Goal: Contribute content: Add original content to the website for others to see

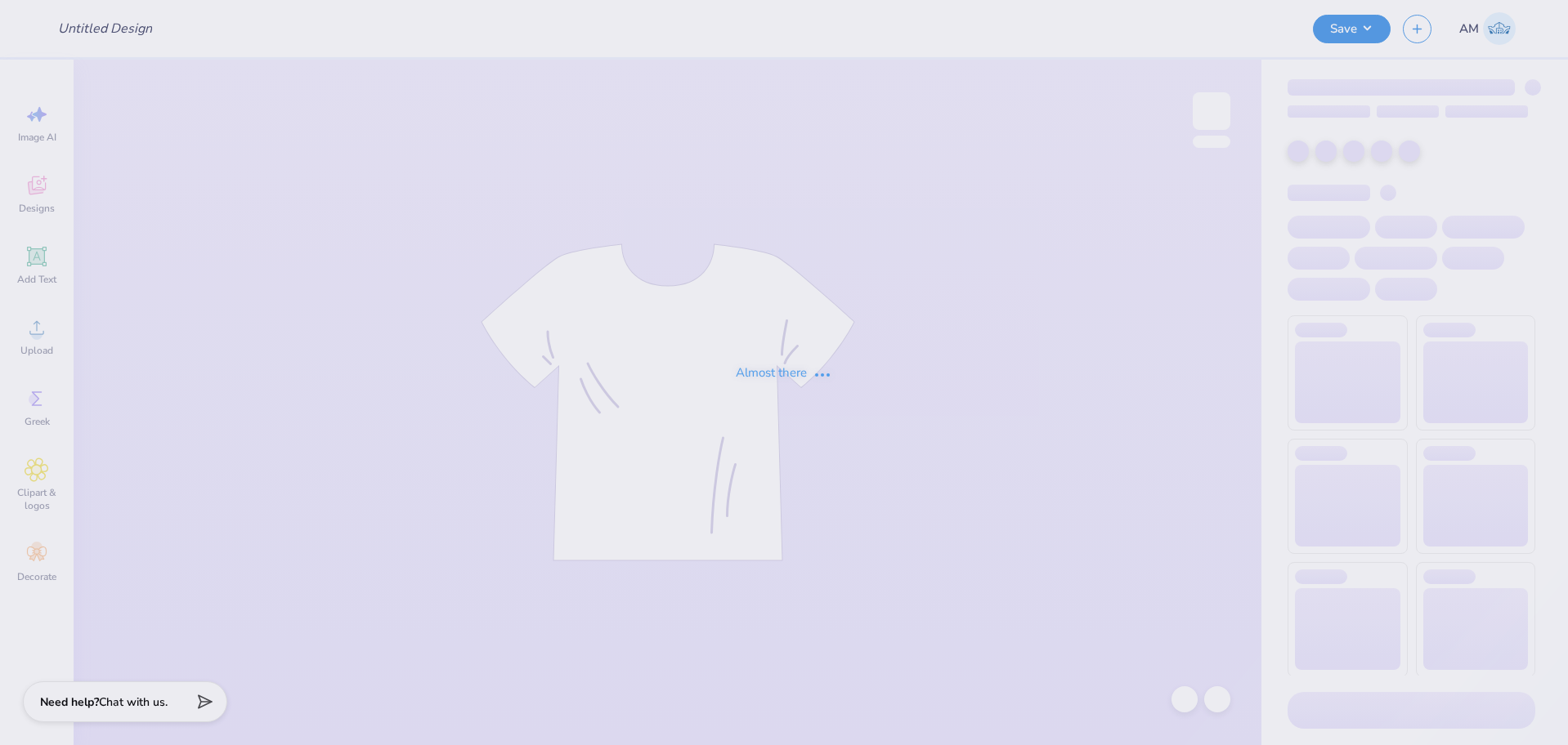
type input "Hampton Social 1"
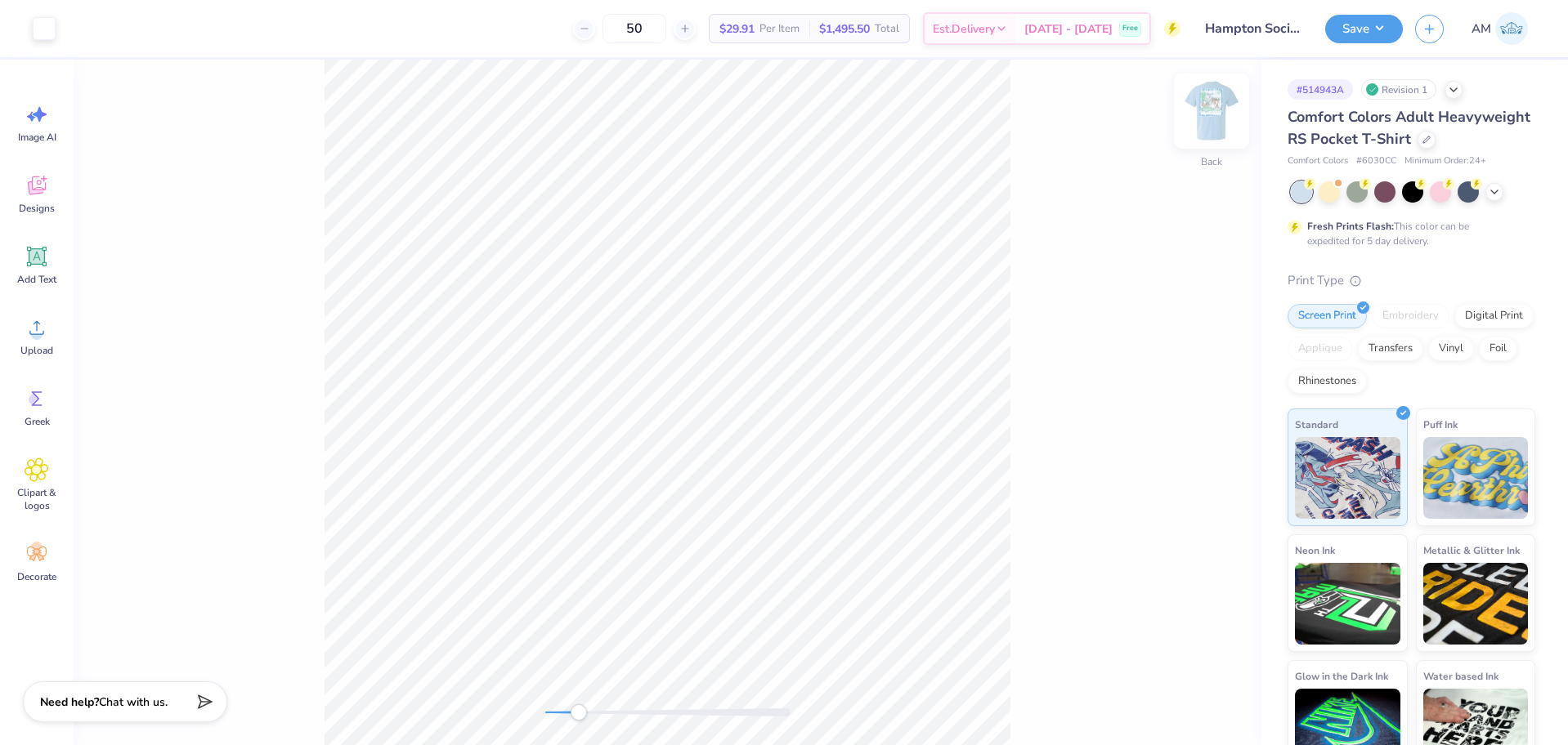
click at [1215, 119] on img at bounding box center [1211, 111] width 65 height 65
click at [23, 337] on div "Upload" at bounding box center [37, 336] width 59 height 61
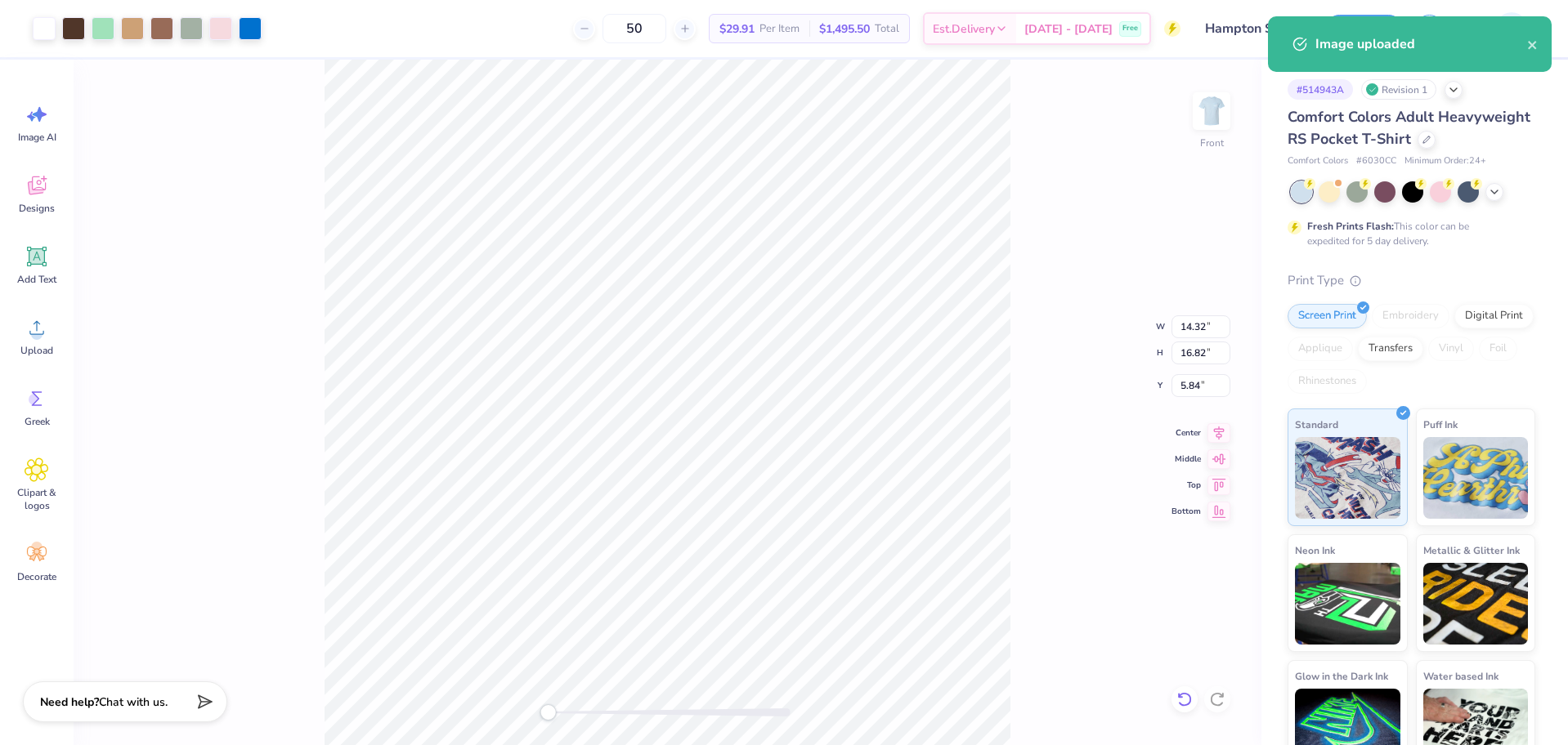
click at [1185, 698] on icon at bounding box center [1185, 700] width 17 height 17
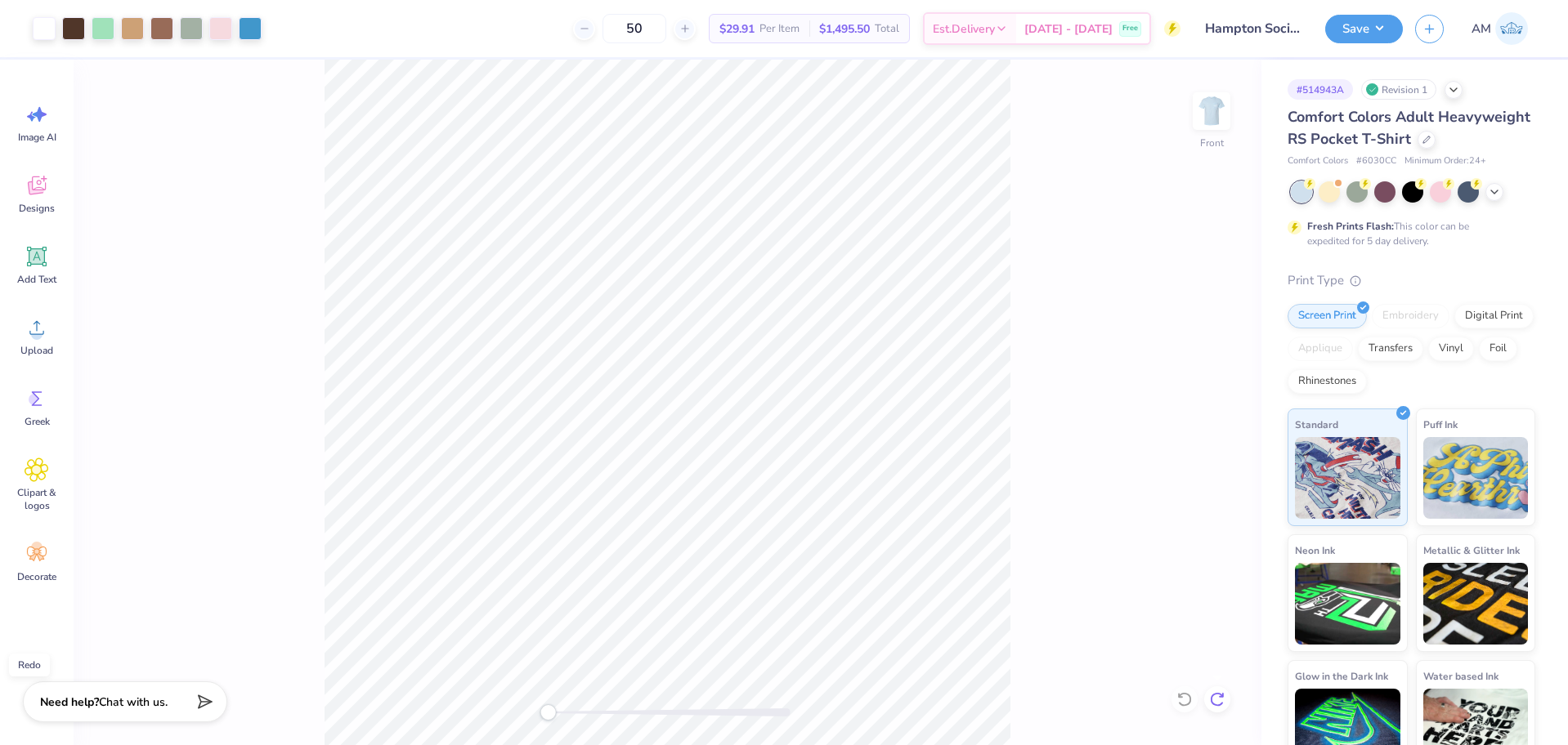
click at [1215, 700] on icon at bounding box center [1217, 700] width 17 height 17
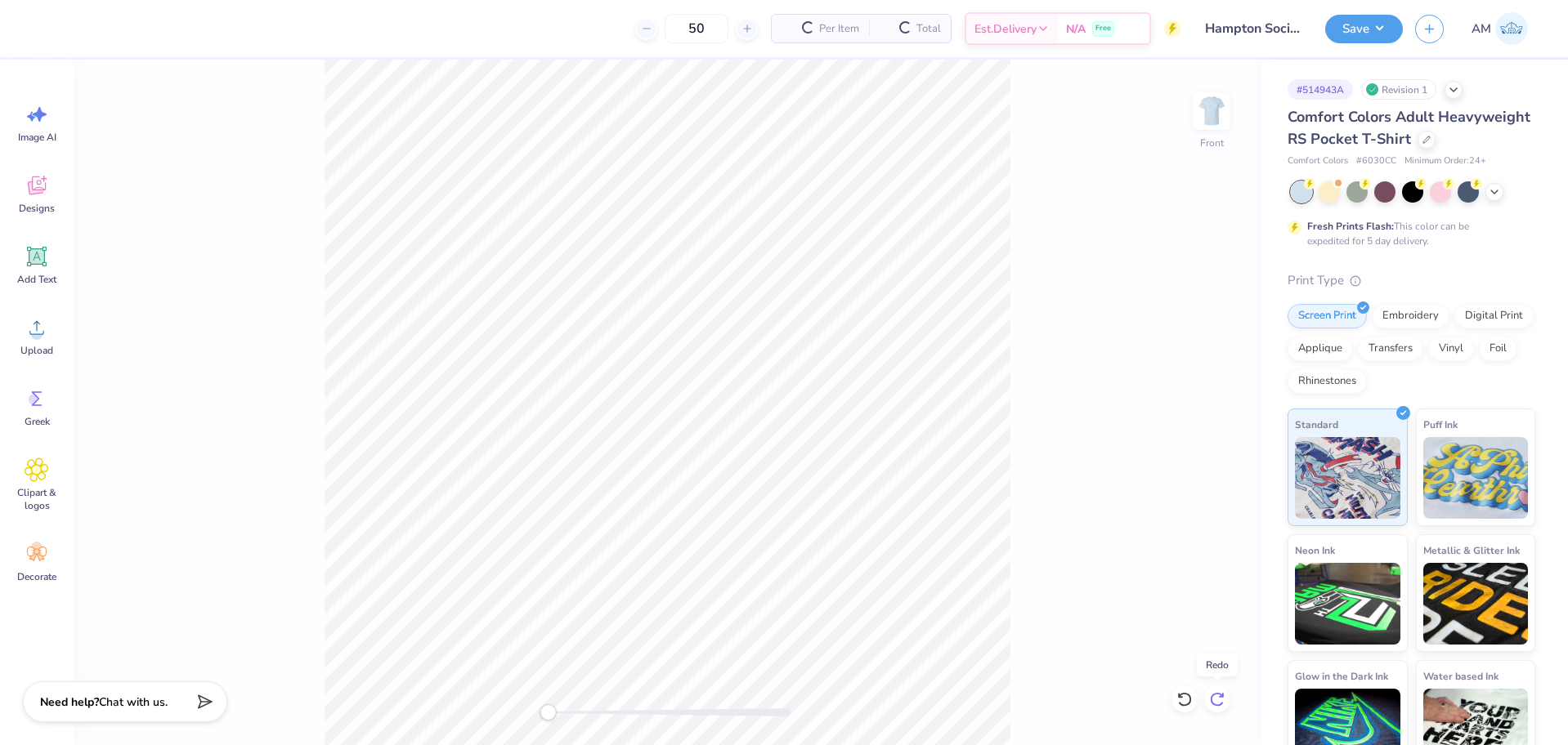
click at [1215, 700] on icon at bounding box center [1217, 700] width 17 height 17
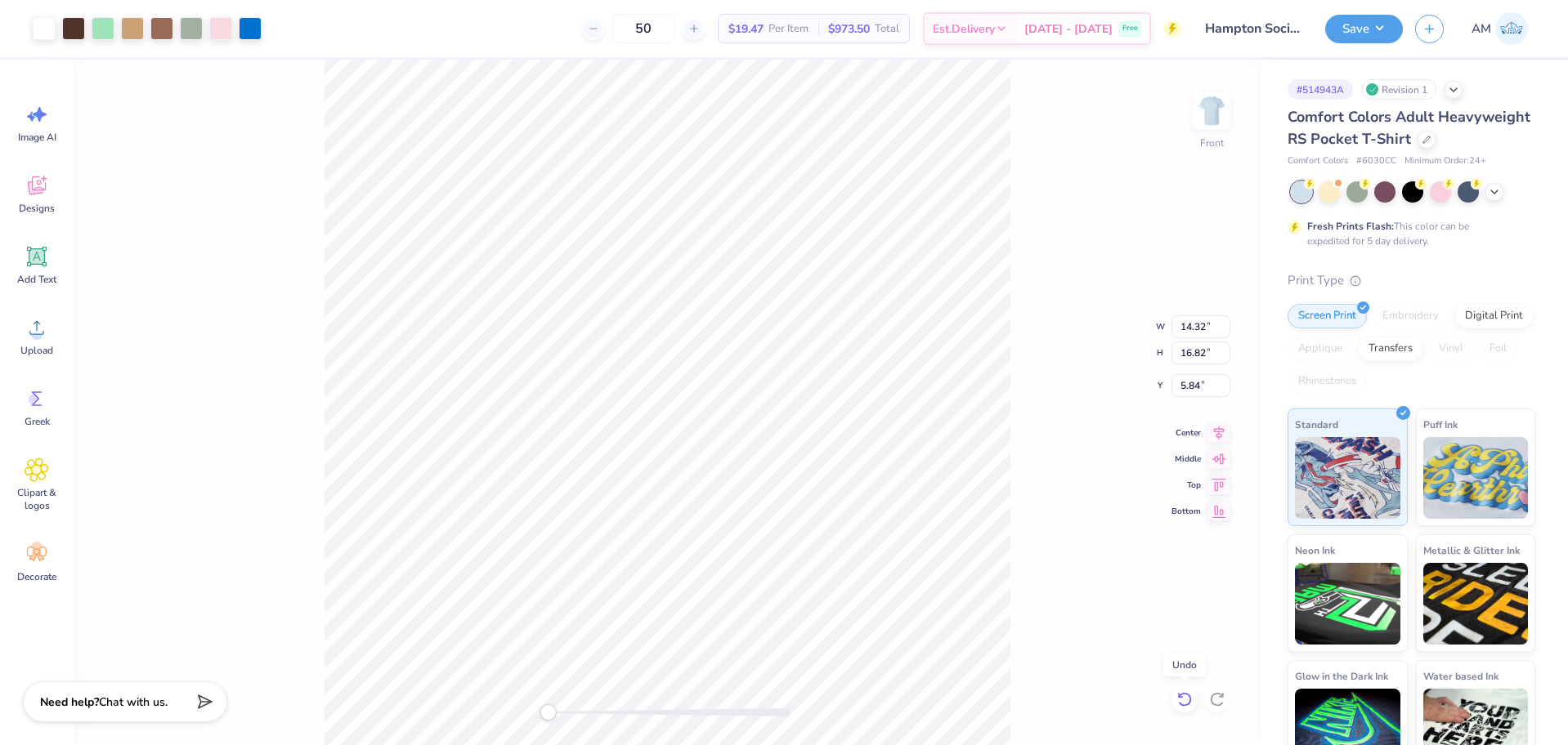
click at [1186, 699] on icon at bounding box center [1185, 700] width 17 height 17
click at [1210, 692] on icon at bounding box center [1217, 700] width 17 height 17
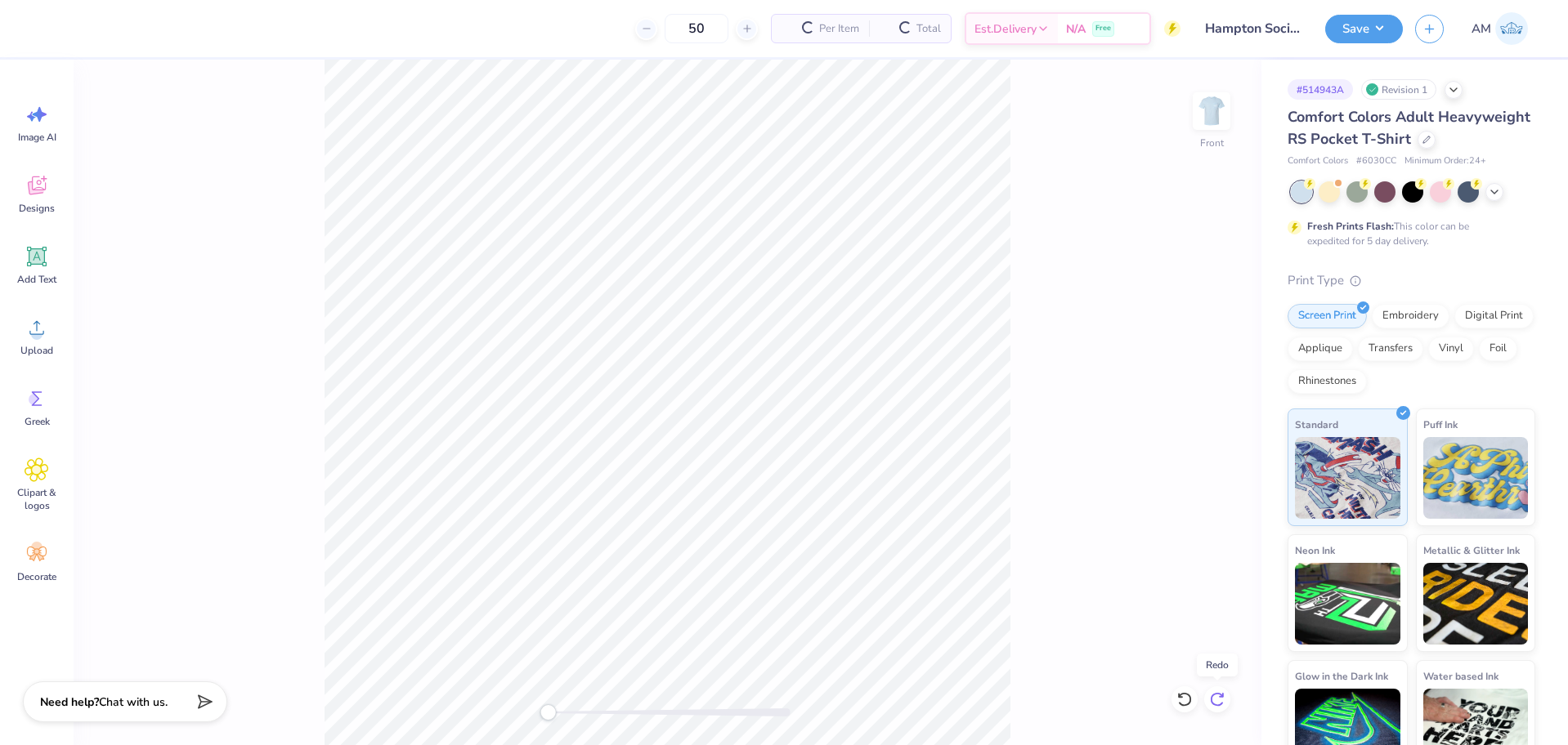
click at [1215, 698] on icon at bounding box center [1217, 700] width 17 height 17
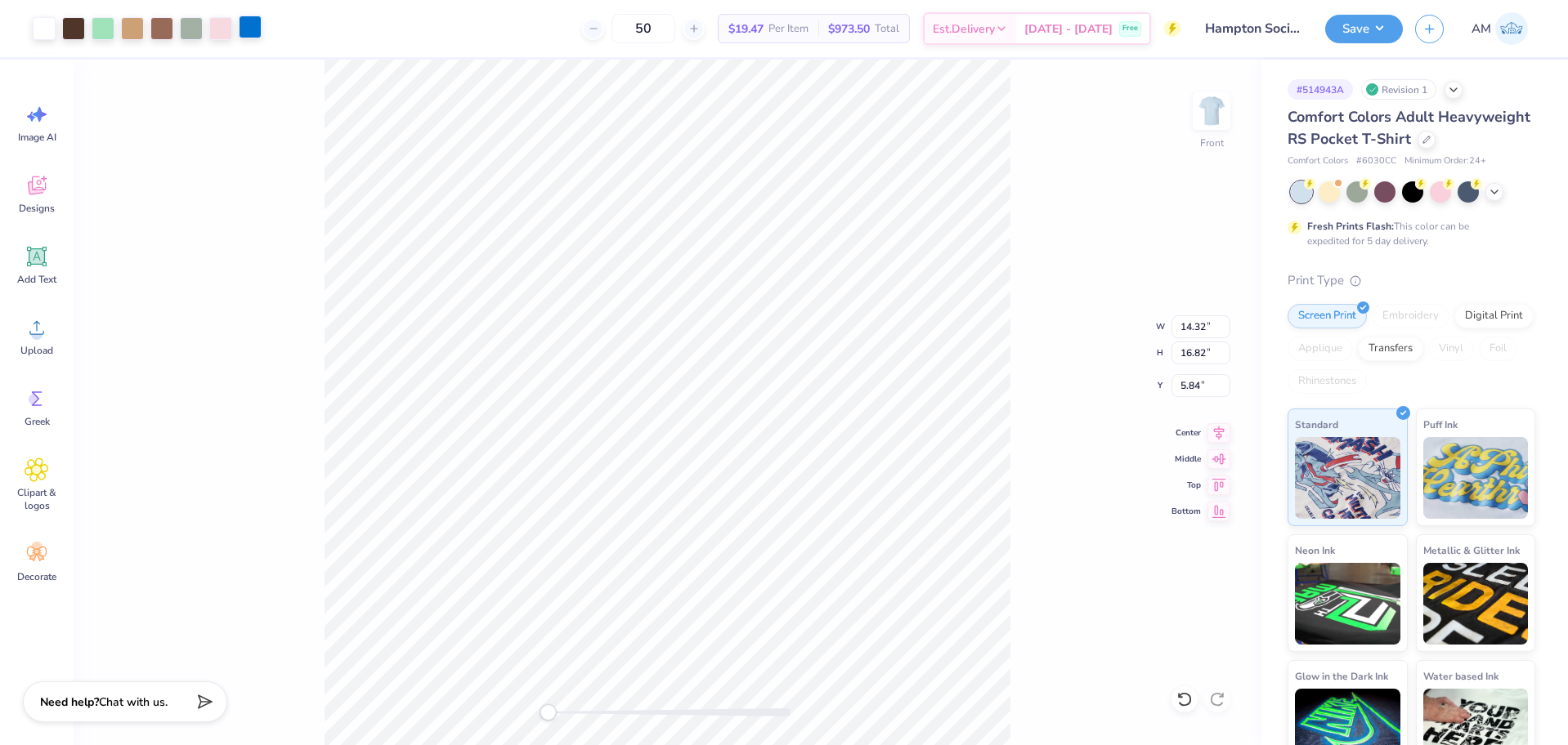
click at [248, 29] on div at bounding box center [250, 27] width 23 height 23
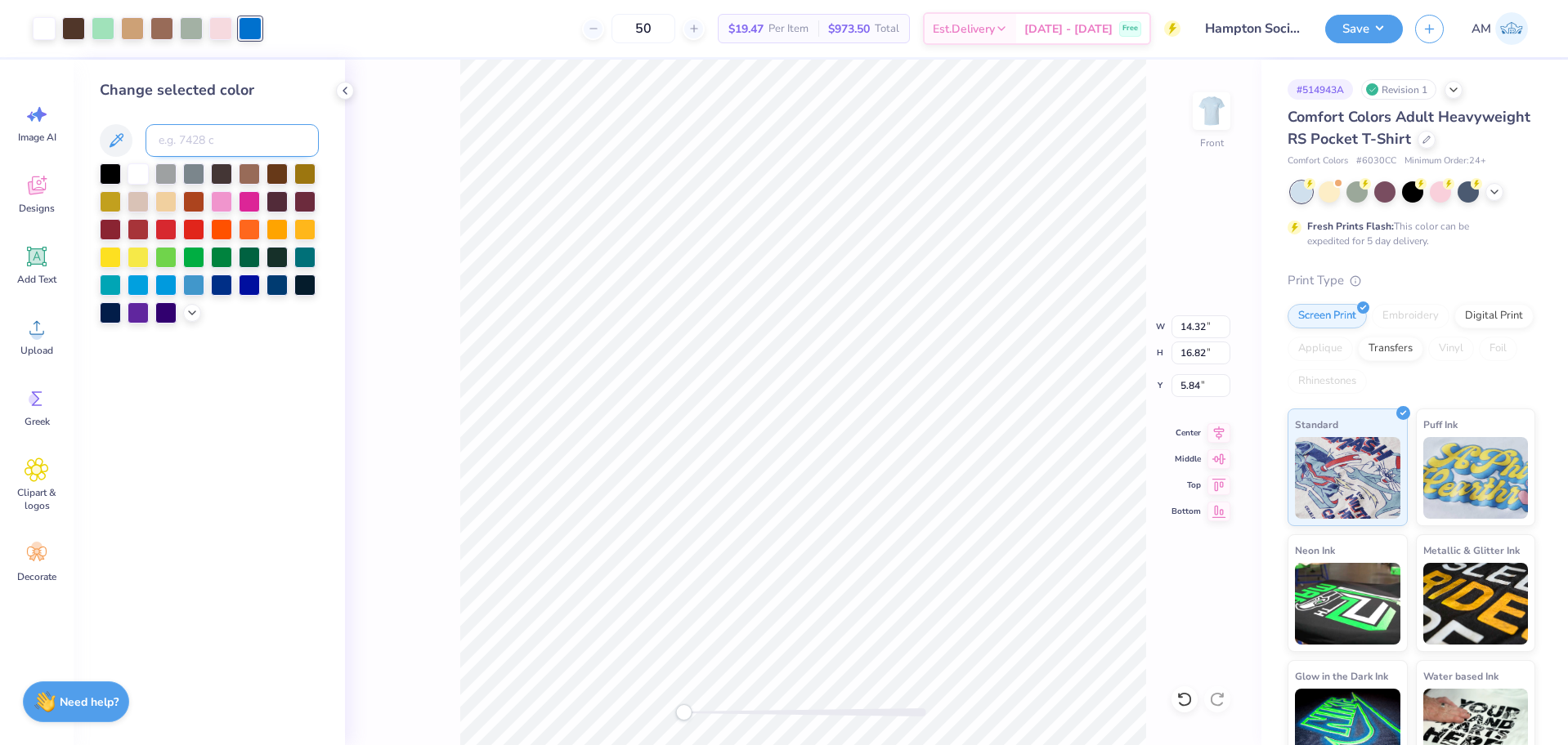
click at [186, 139] on input at bounding box center [232, 140] width 174 height 33
type input "7688"
click at [1182, 692] on icon at bounding box center [1185, 700] width 17 height 17
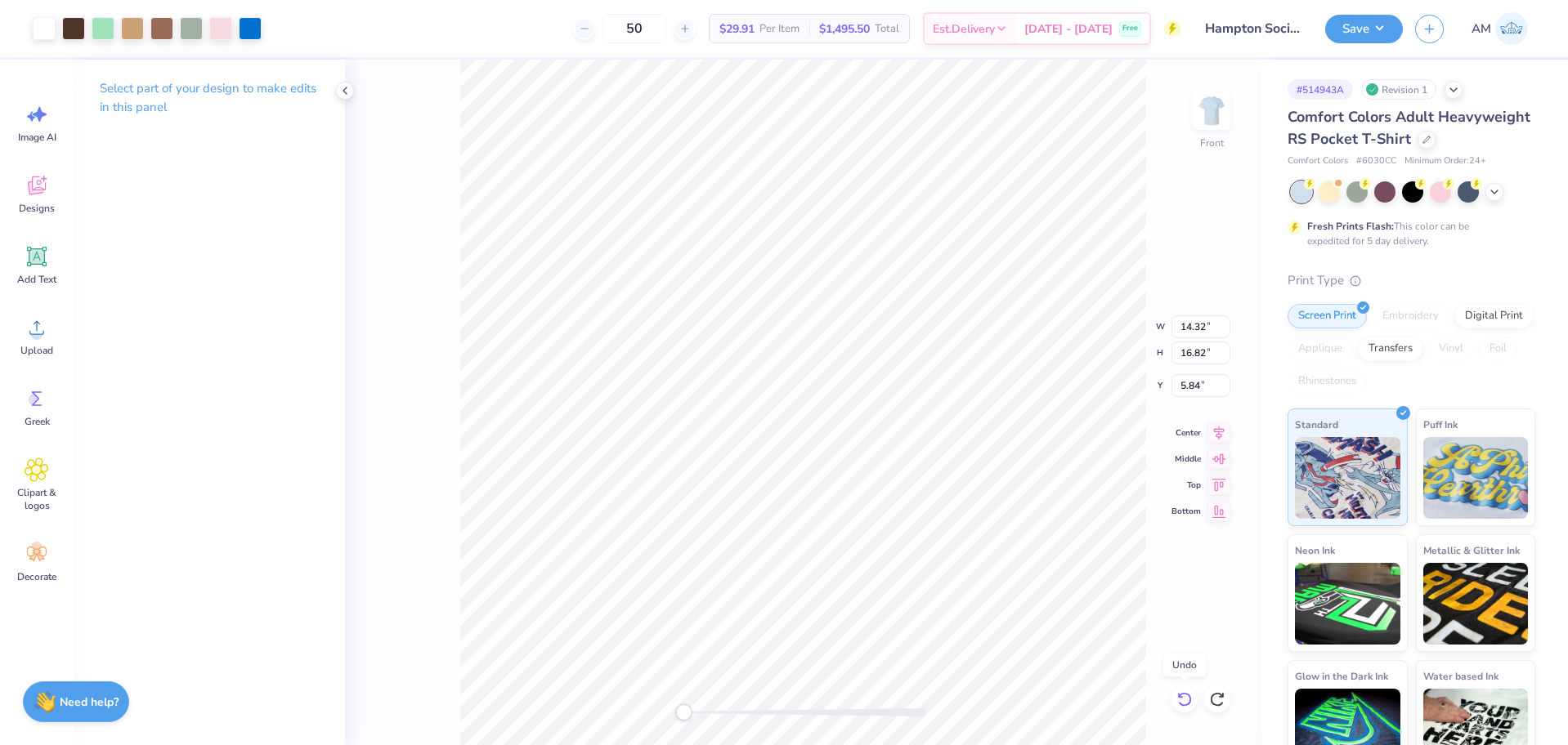
click at [1180, 692] on icon at bounding box center [1185, 700] width 17 height 17
click at [1178, 692] on icon at bounding box center [1185, 700] width 17 height 17
click at [1215, 699] on icon at bounding box center [1217, 700] width 17 height 17
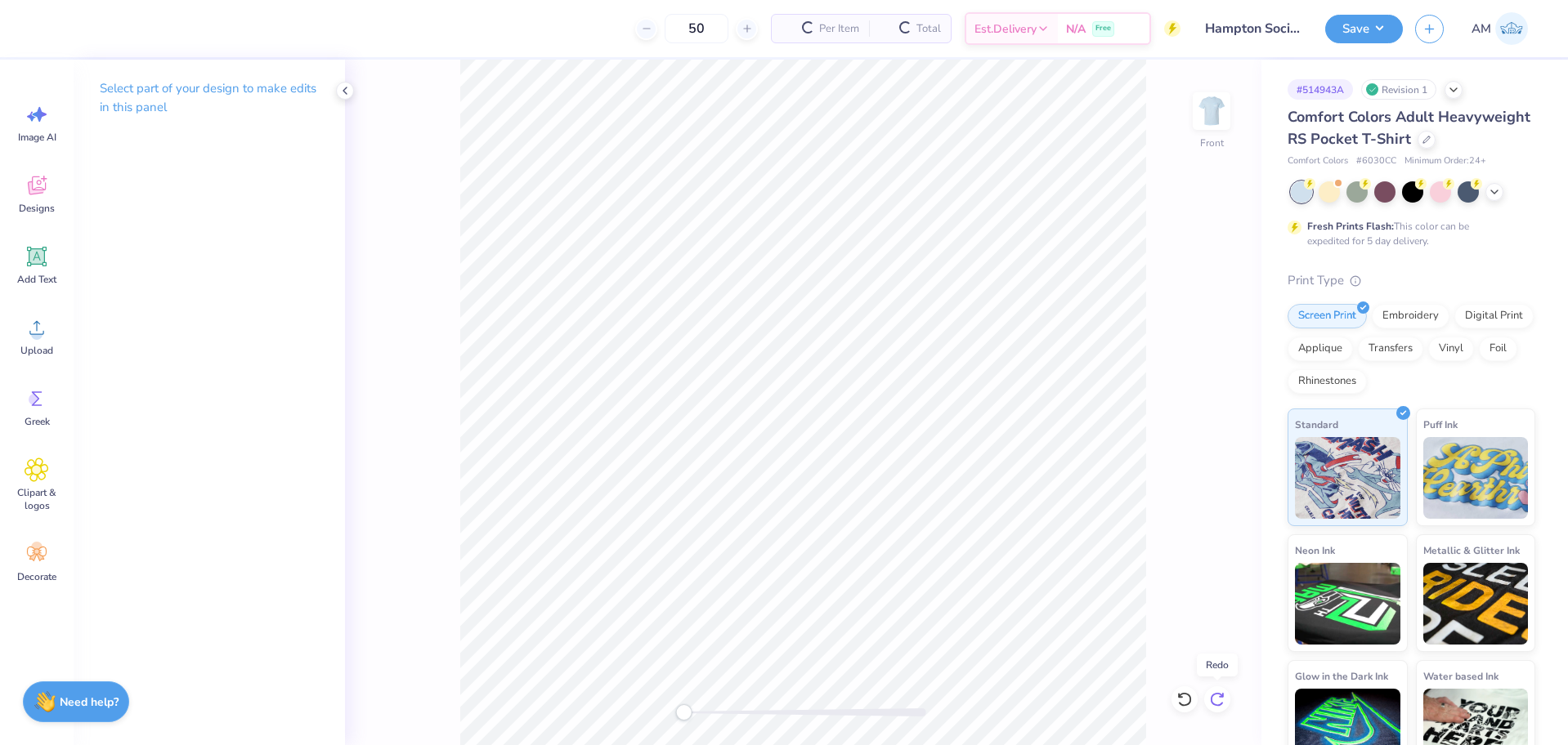
click at [1215, 699] on icon at bounding box center [1217, 700] width 17 height 17
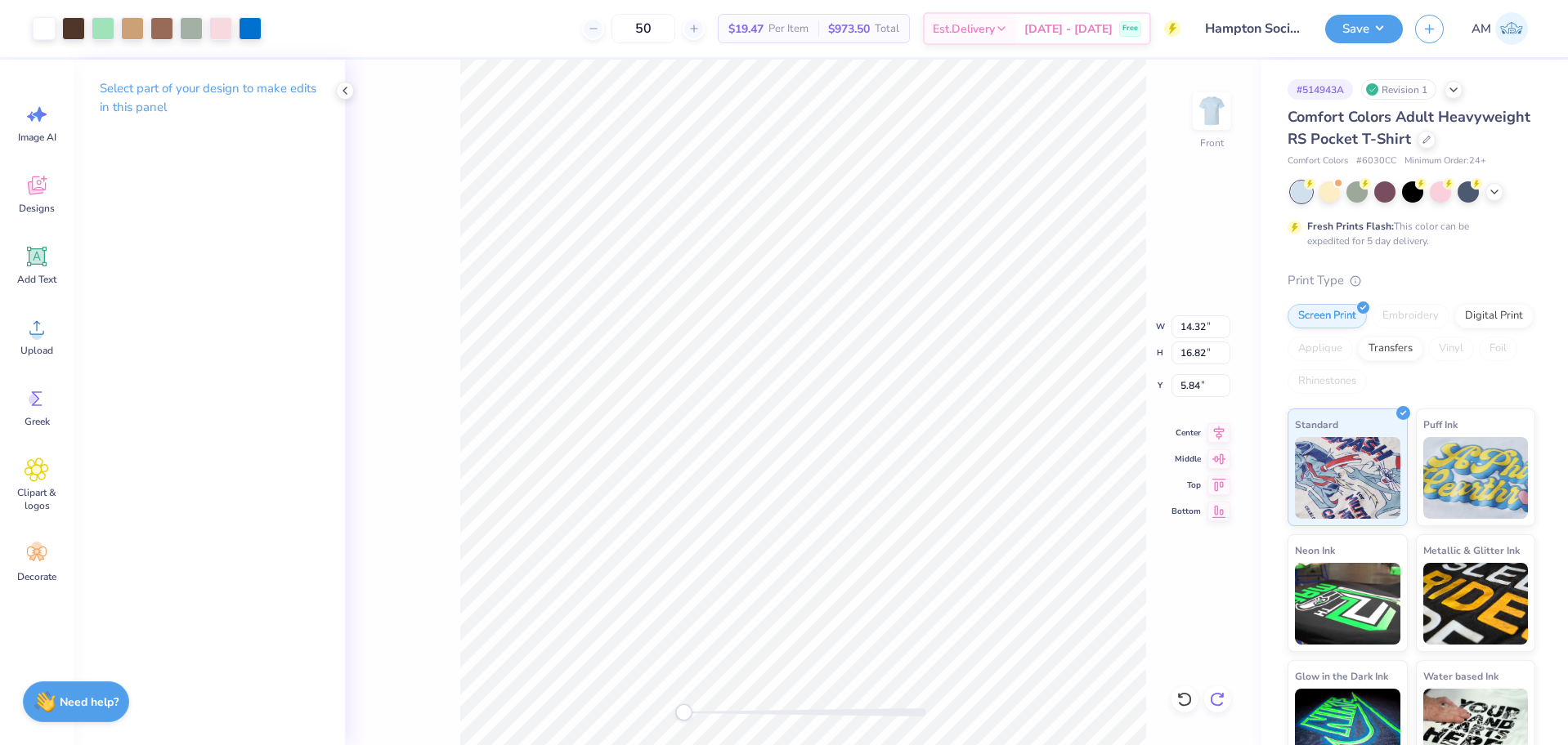
click at [1215, 700] on icon at bounding box center [1217, 700] width 17 height 17
type input "12.49"
type input "14.67"
click at [426, 139] on div "Front" at bounding box center [803, 402] width 916 height 685
type input "12.31"
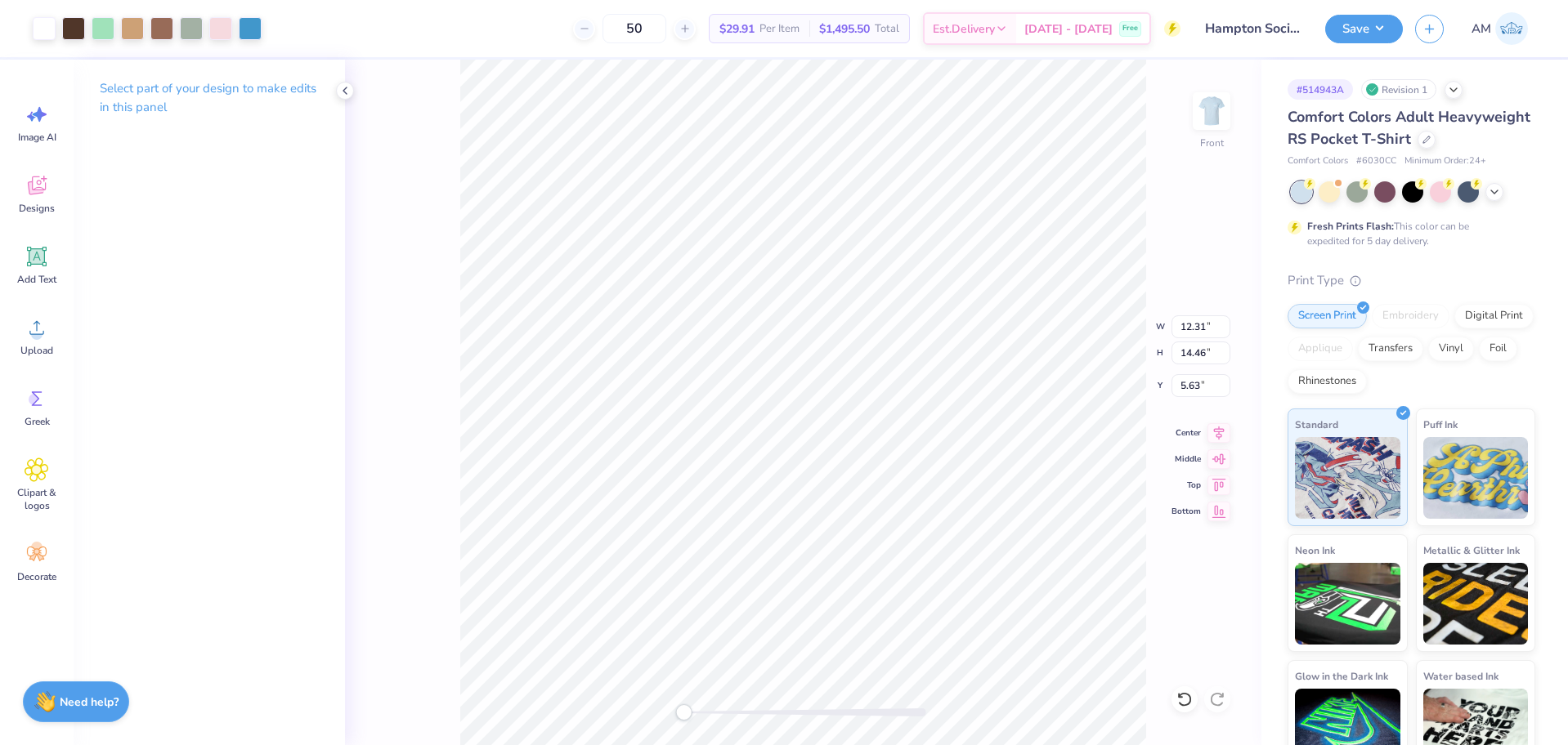
type input "14.46"
type input "5.63"
type input "11.92"
type input "14.00"
type input "12.12"
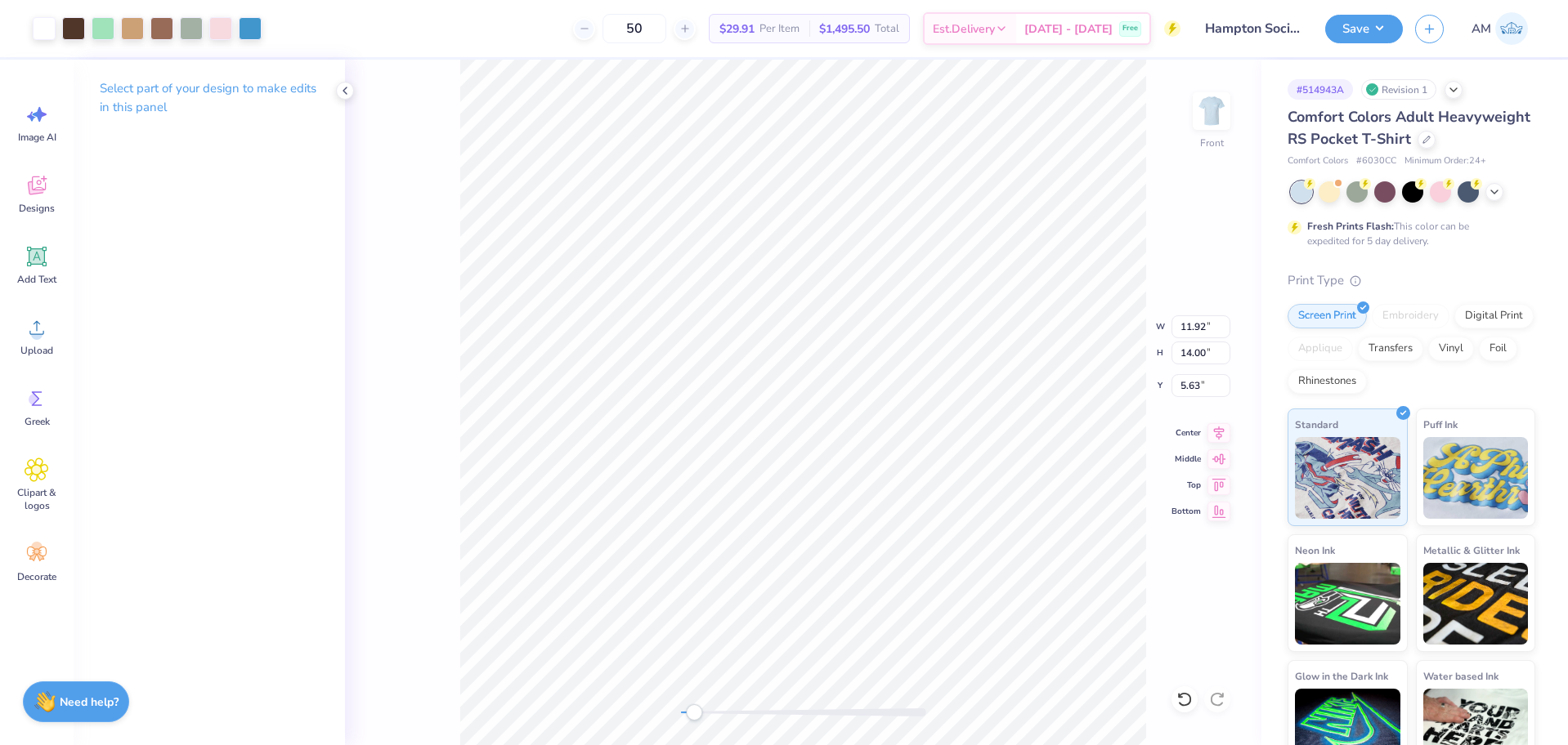
type input "14.24"
type input "5.39"
type input "11.94"
type input "14.03"
type input "5.60"
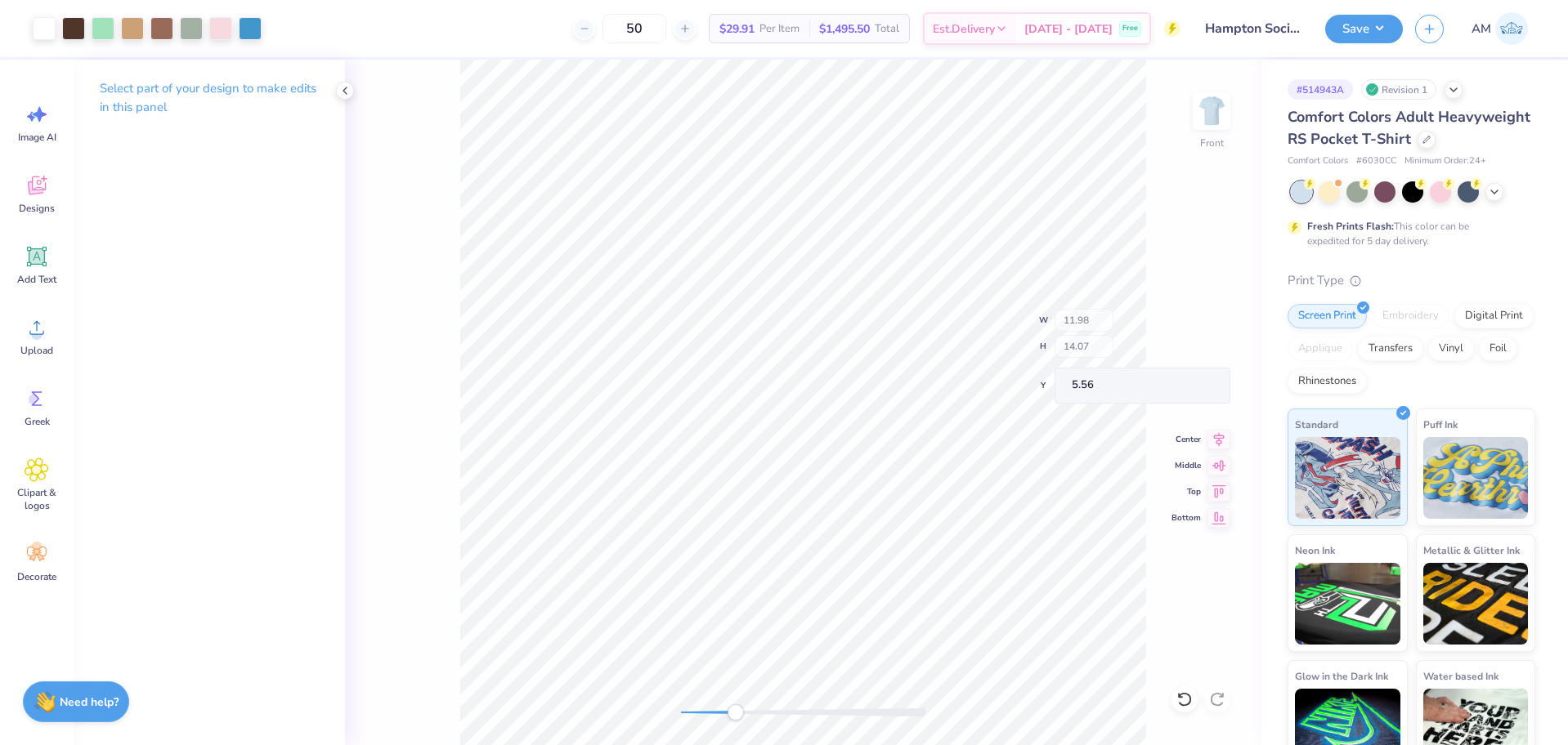
type input "11.98"
type input "14.07"
type input "5.56"
type input "12.03"
type input "14.13"
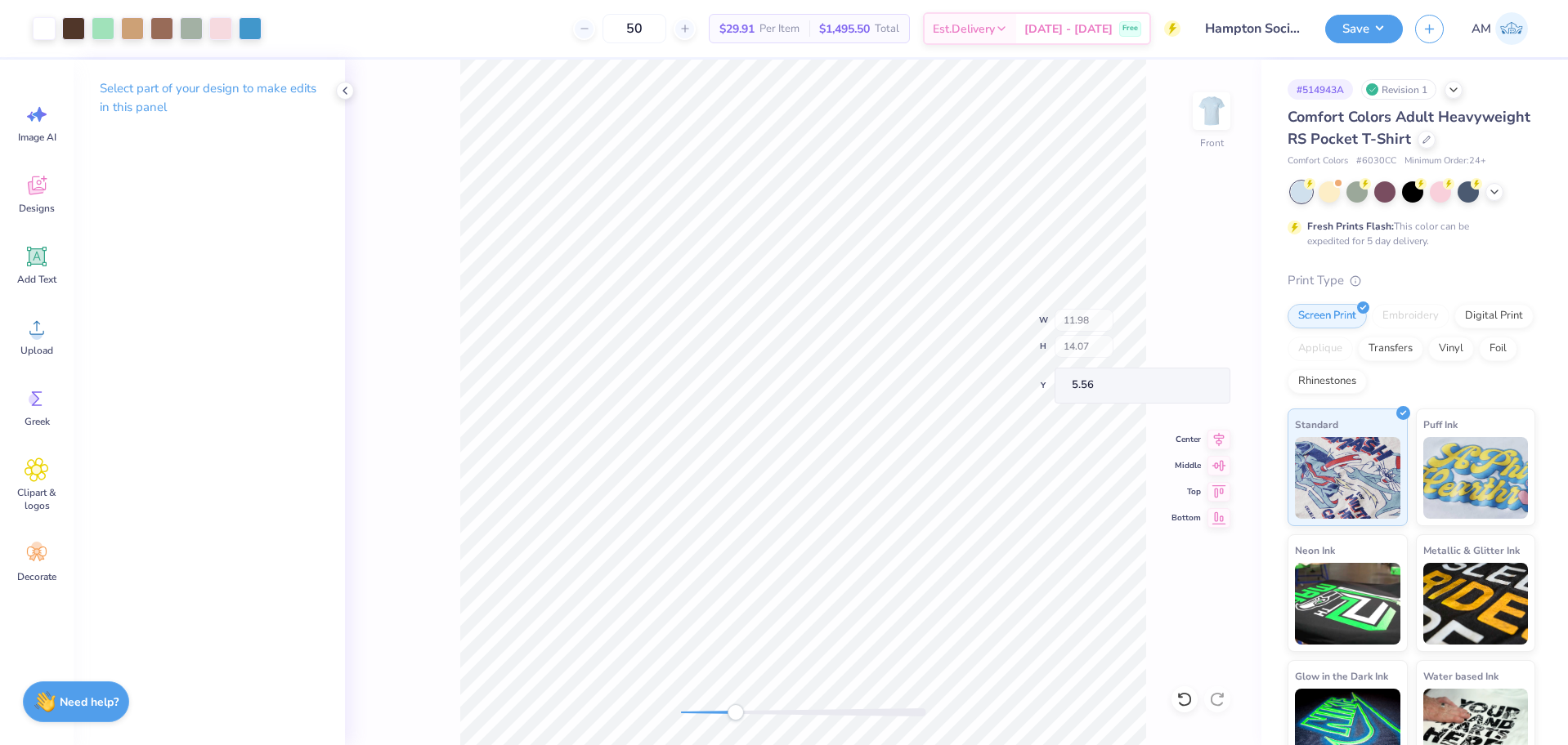
type input "5.50"
type input "12.02"
type input "14.12"
type input "5.51"
type input "12.00"
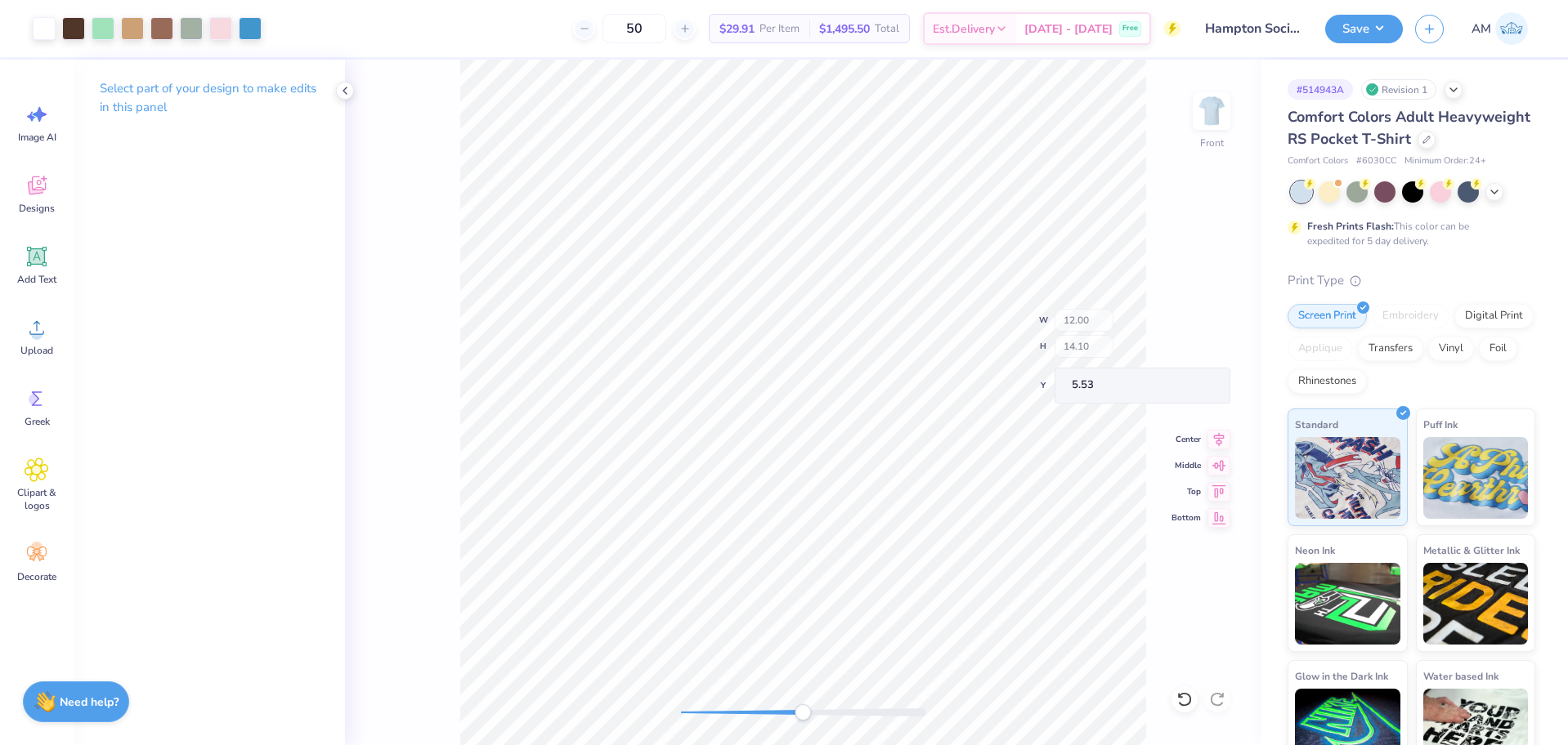
type input "14.10"
click at [1222, 430] on icon at bounding box center [1219, 430] width 23 height 19
click at [1186, 385] on input "5.53" at bounding box center [1201, 385] width 59 height 23
type input "3"
click at [627, 736] on div "Front W 12.00 12.00 " H 14.10 14.10 " Y 3 3 " Center Middle Top Bottom" at bounding box center [803, 402] width 916 height 685
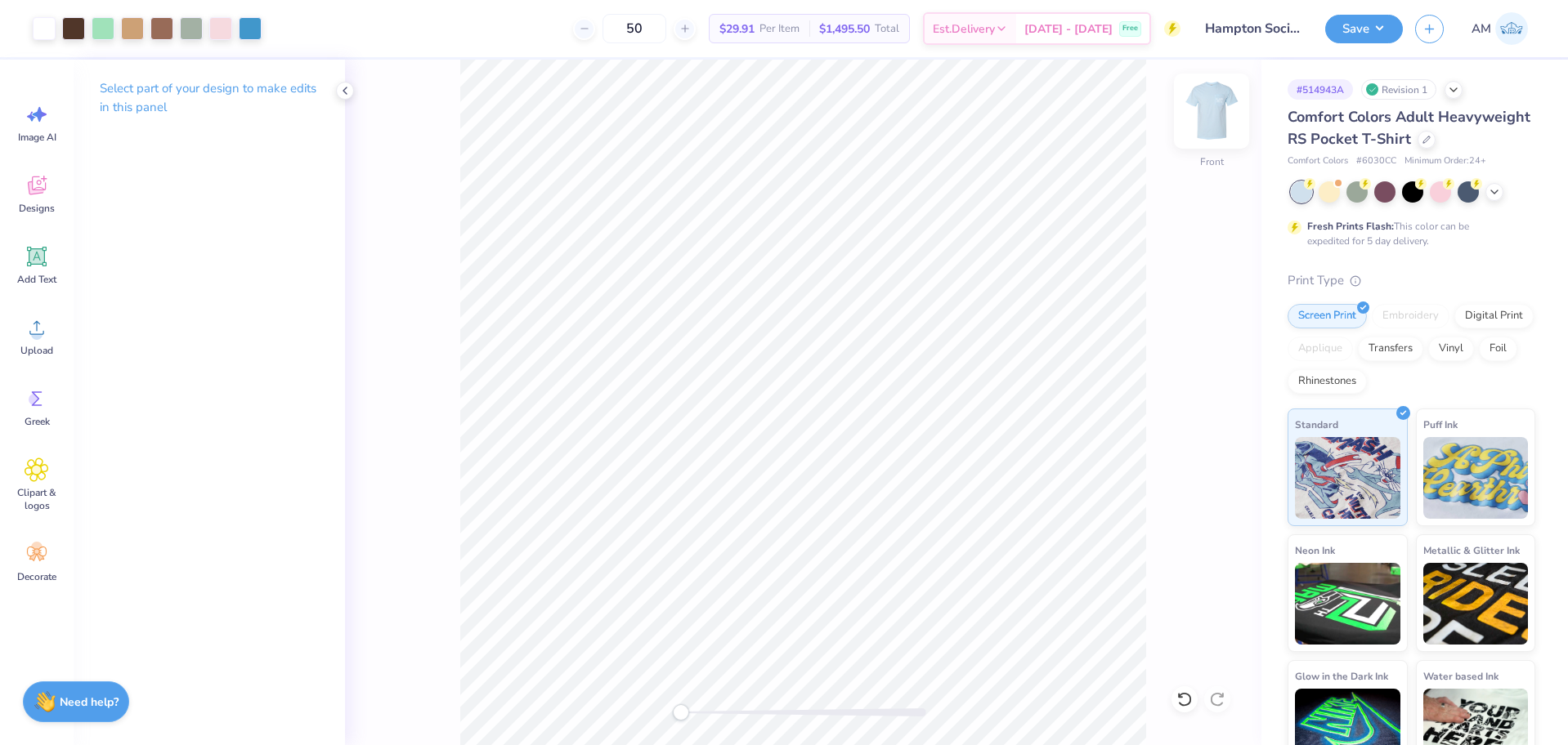
click at [1212, 123] on img at bounding box center [1211, 111] width 65 height 65
click at [34, 332] on circle at bounding box center [37, 334] width 11 height 11
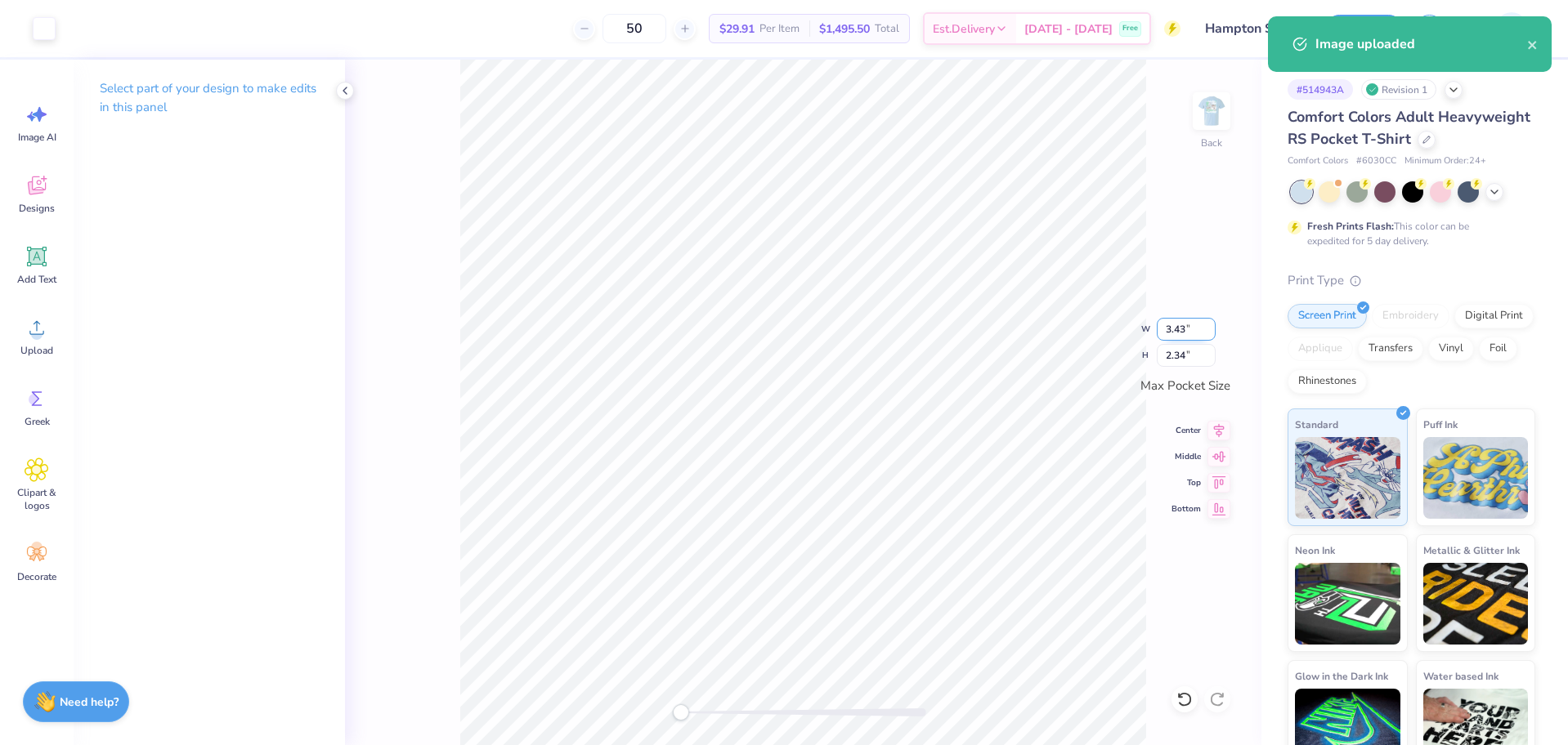
click at [1174, 328] on input "3.43" at bounding box center [1186, 328] width 59 height 23
type input "3.50"
type input "2.38"
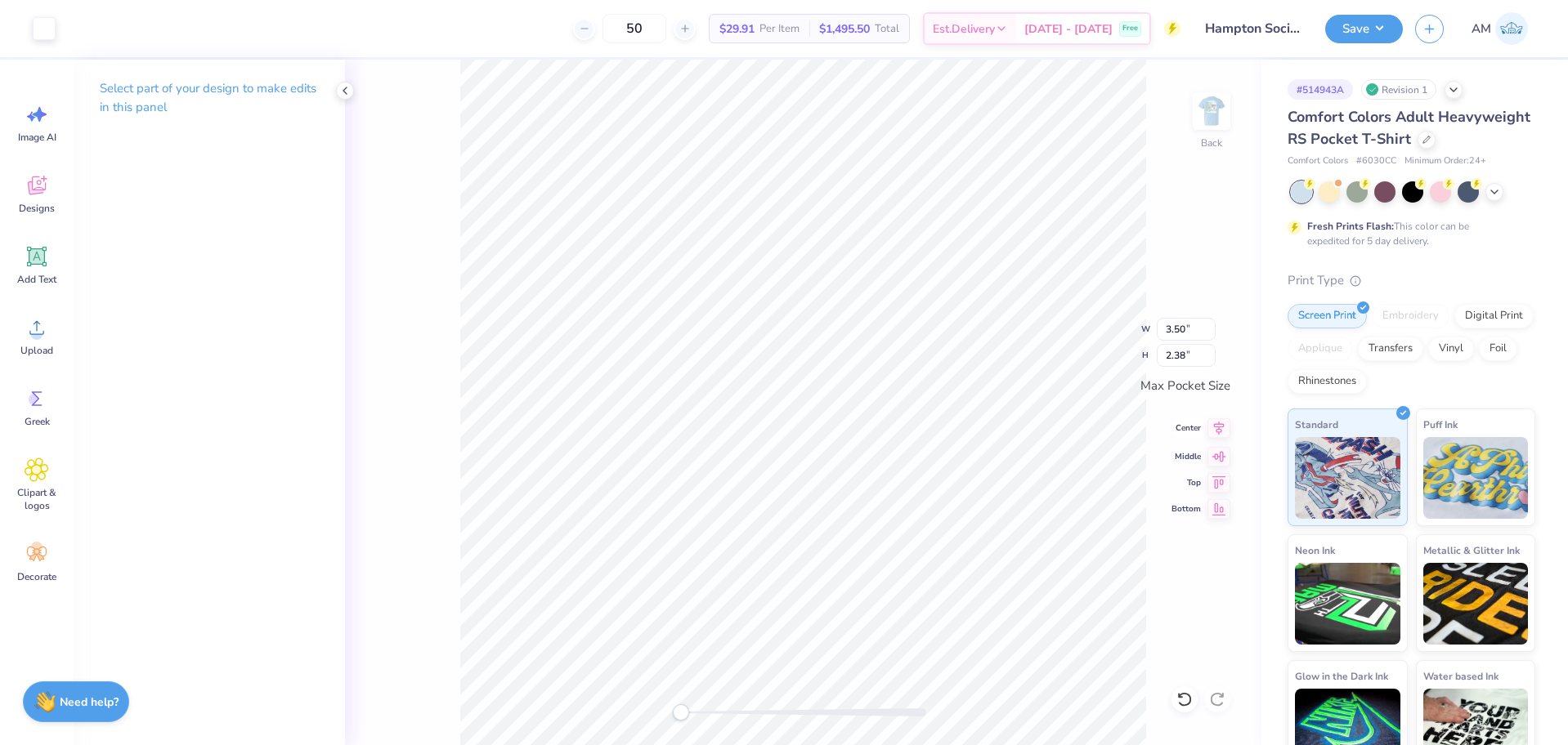
drag, startPoint x: 1223, startPoint y: 432, endPoint x: 1223, endPoint y: 446, distance: 14.0
click at [1223, 432] on icon at bounding box center [1219, 428] width 23 height 19
click at [1223, 450] on icon at bounding box center [1219, 454] width 23 height 19
click at [1202, 120] on img at bounding box center [1211, 111] width 65 height 65
click at [1364, 35] on button "Save" at bounding box center [1364, 28] width 78 height 28
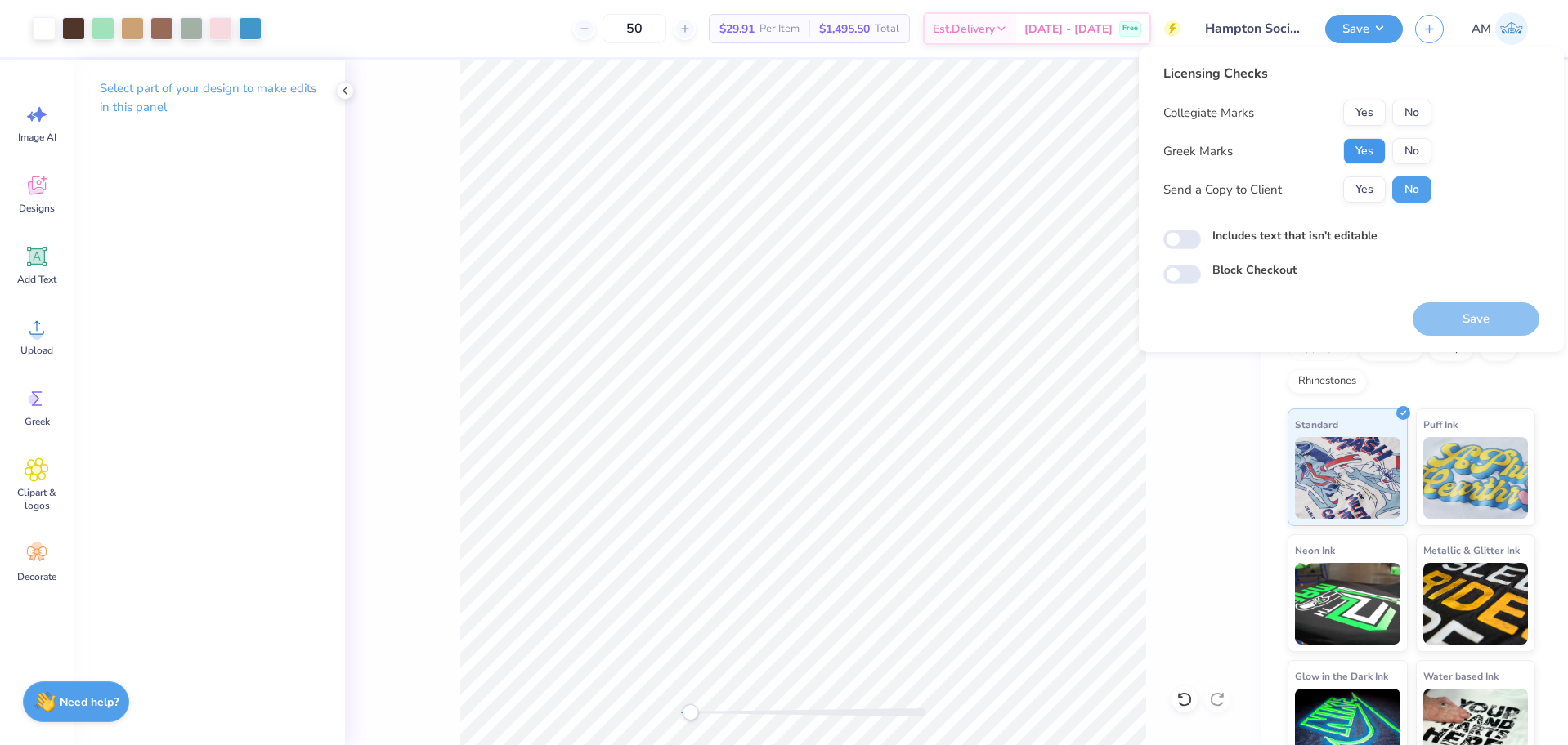
click at [1374, 155] on button "Yes" at bounding box center [1364, 151] width 42 height 27
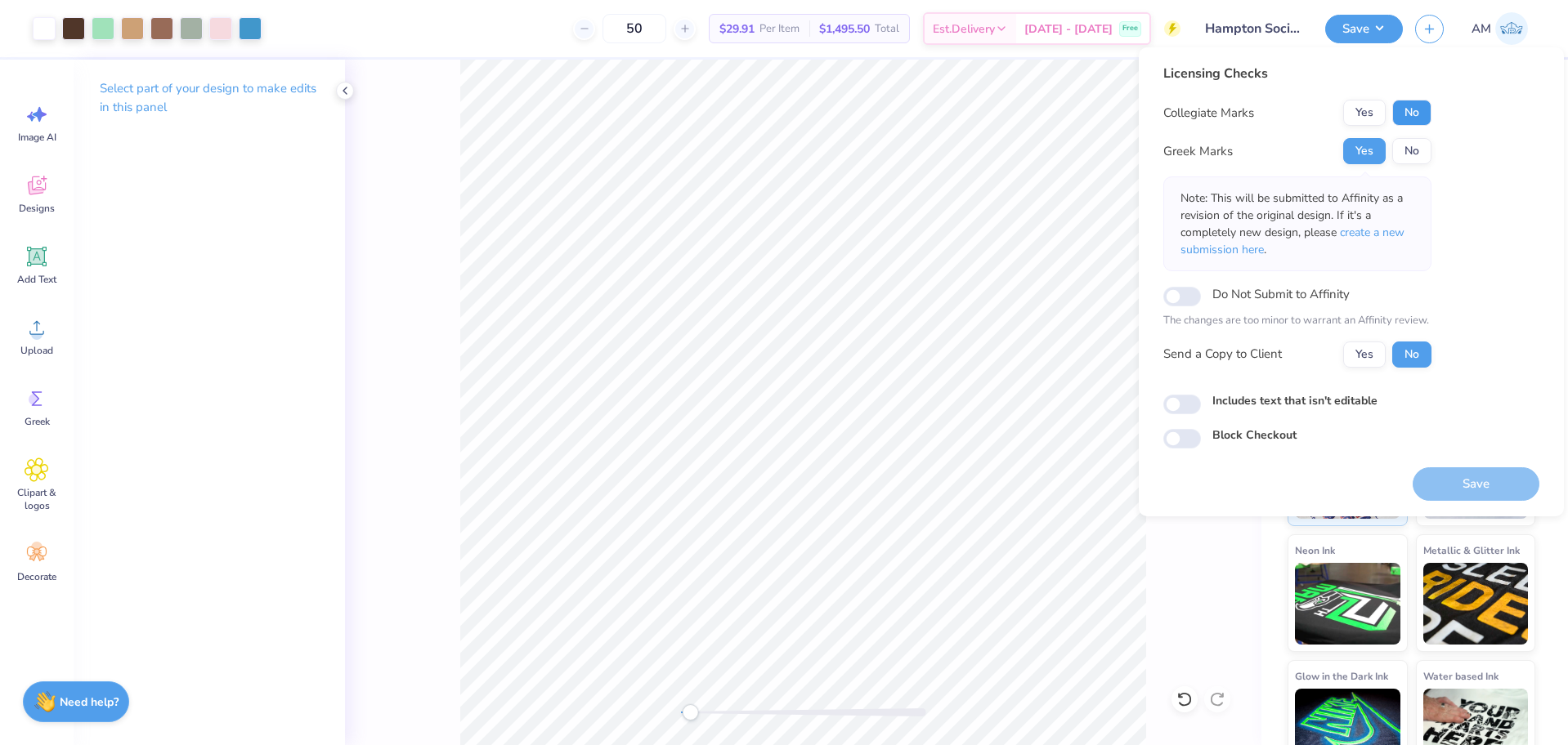
click at [1421, 113] on button "No" at bounding box center [1412, 113] width 39 height 27
click at [1362, 344] on button "Yes" at bounding box center [1364, 354] width 42 height 27
click at [1192, 406] on input "Includes text that isn't editable" at bounding box center [1182, 404] width 38 height 19
checkbox input "true"
click at [1366, 361] on button "Yes" at bounding box center [1364, 354] width 42 height 27
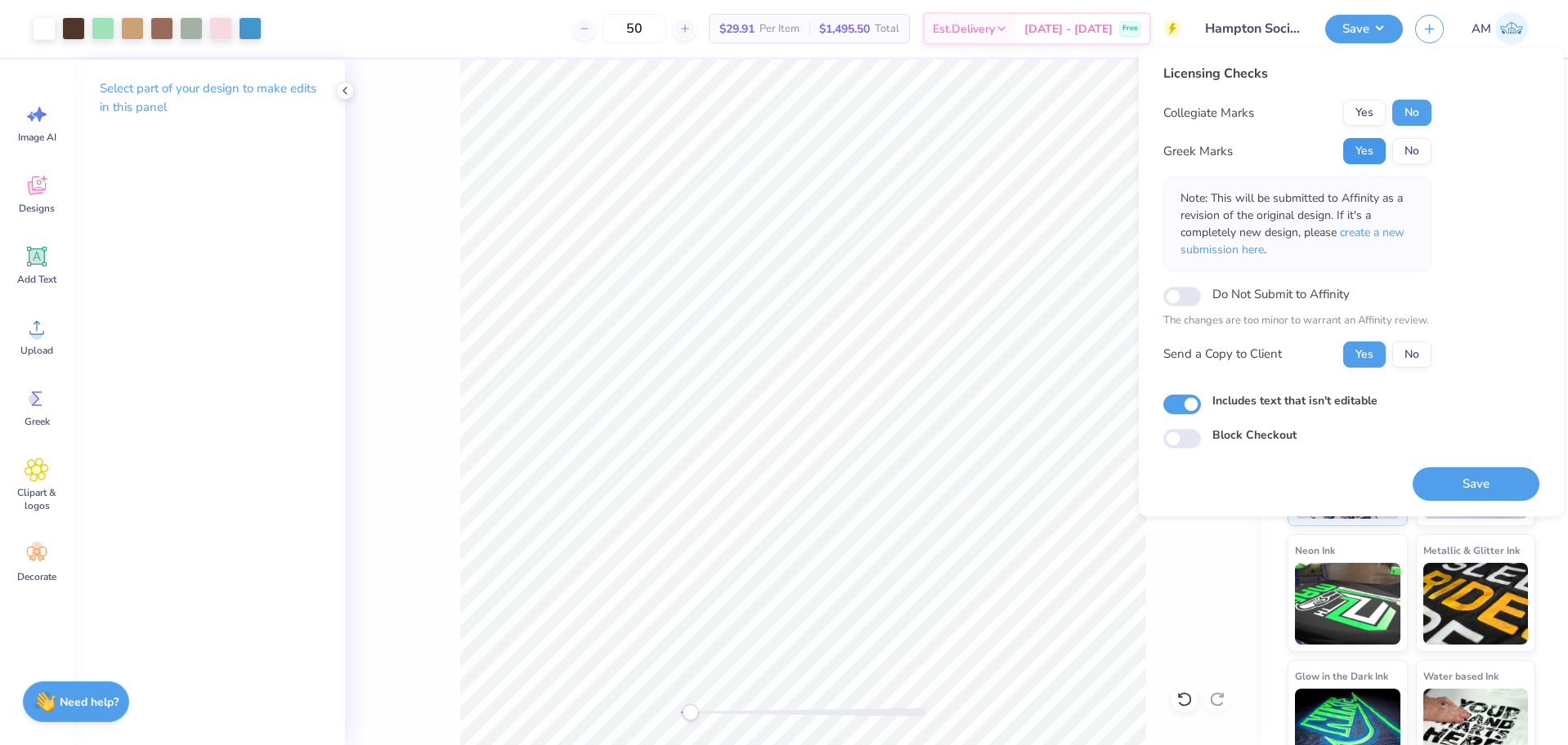
click at [1365, 150] on button "Yes" at bounding box center [1364, 151] width 42 height 27
click at [1477, 480] on button "Save" at bounding box center [1476, 484] width 127 height 34
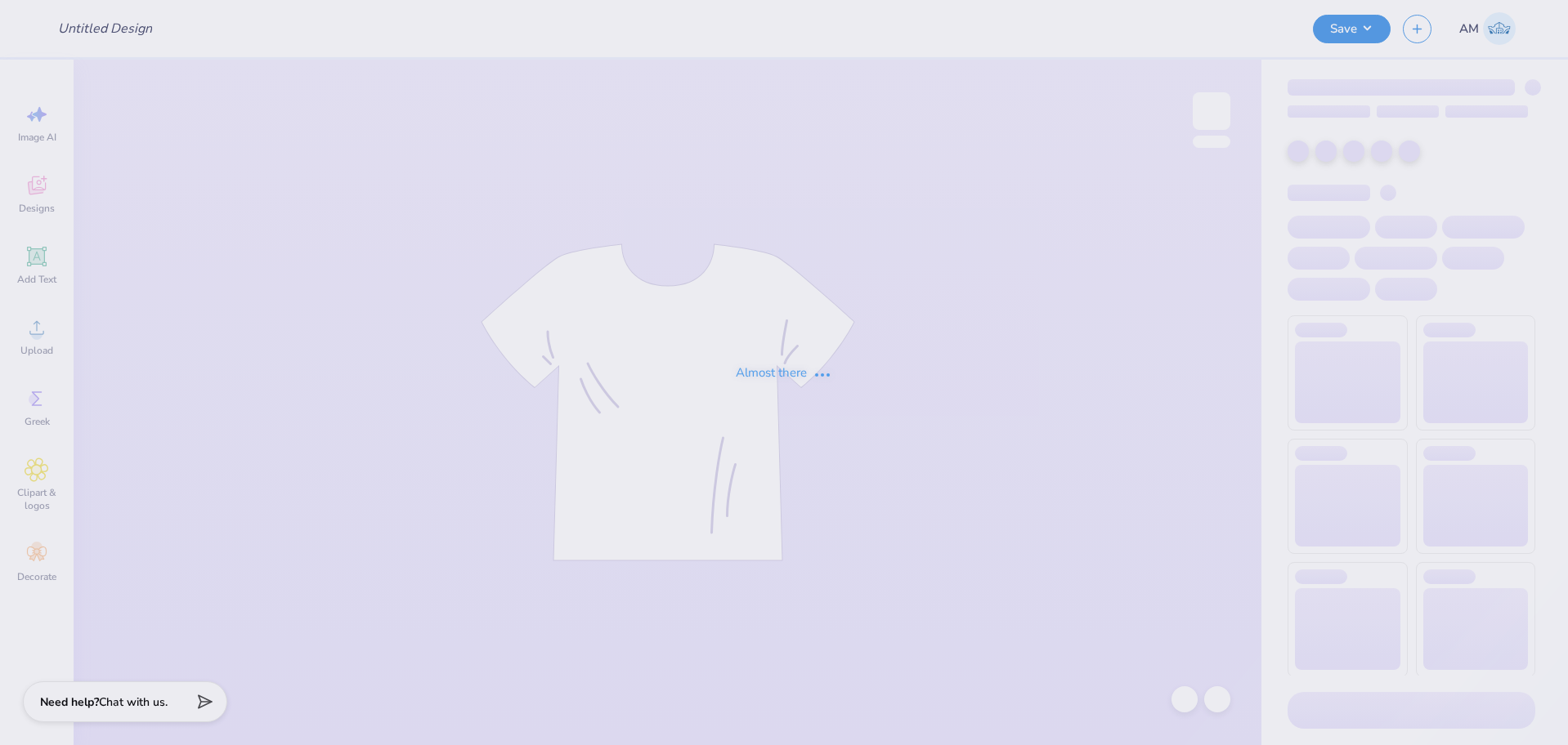
type input "Hampton Social 1"
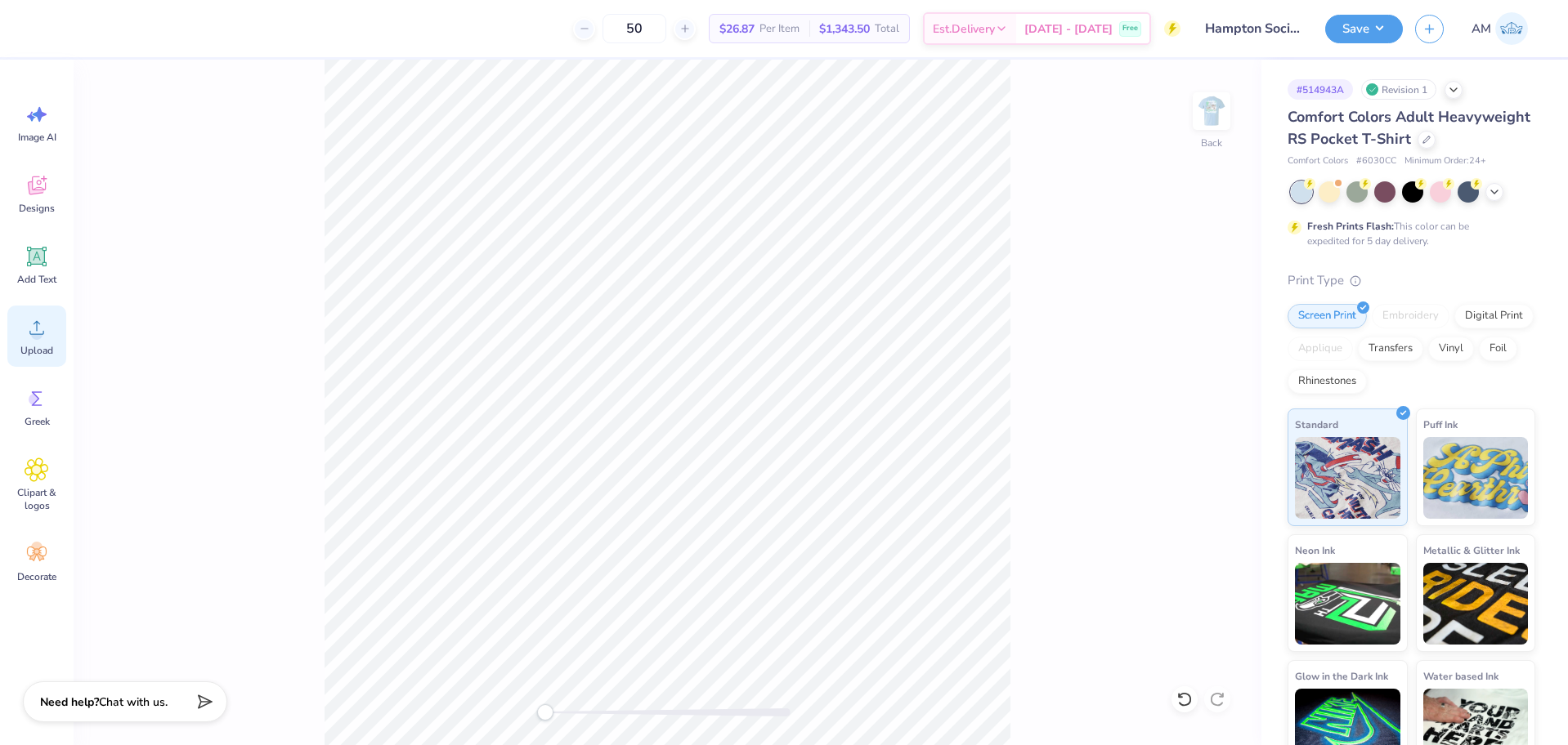
click at [44, 342] on div "Upload" at bounding box center [37, 336] width 59 height 61
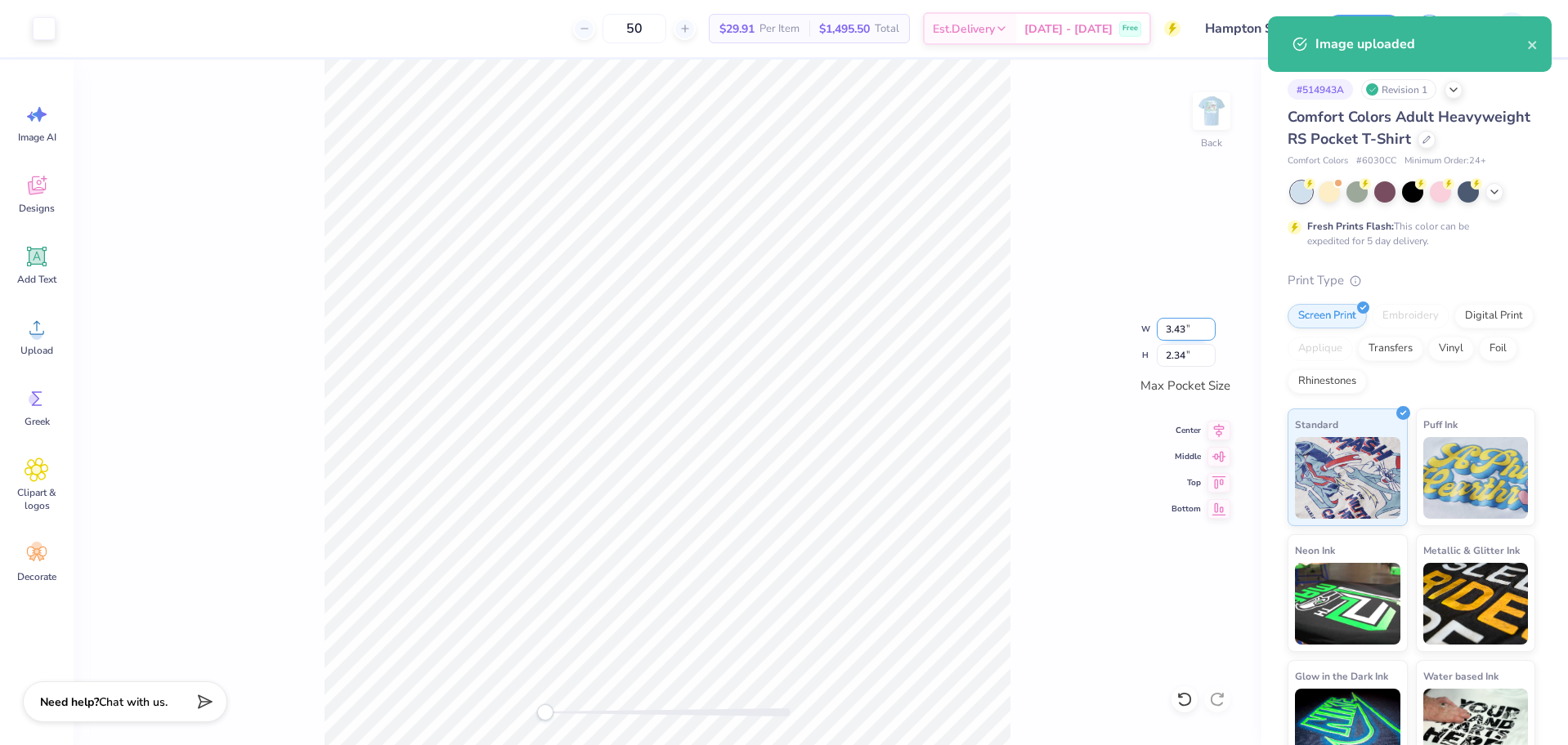
click at [1167, 325] on input "3.43" at bounding box center [1186, 328] width 59 height 23
type input "3.50"
type input "2.38"
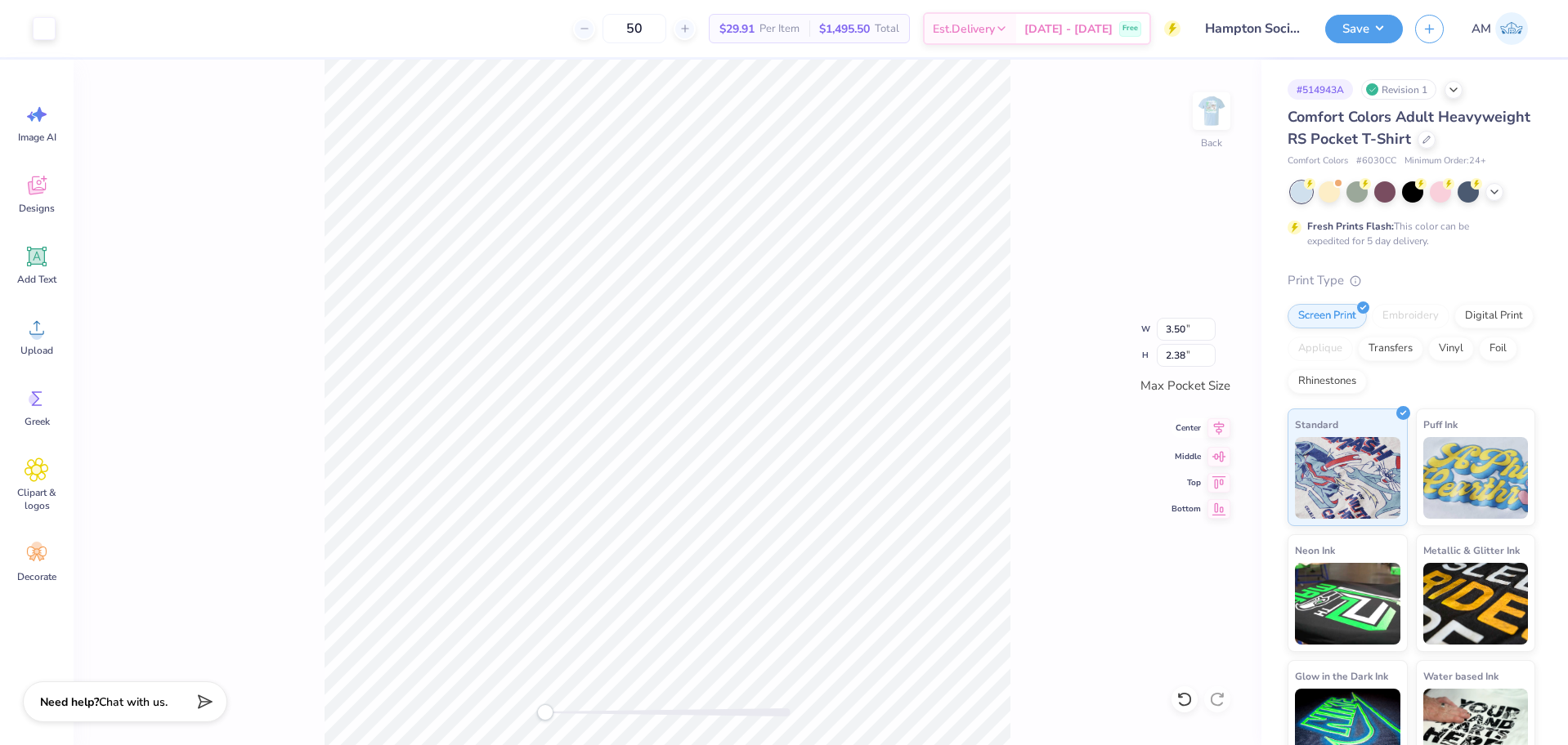
click at [1216, 430] on icon at bounding box center [1220, 428] width 11 height 14
click at [1215, 459] on icon at bounding box center [1219, 454] width 23 height 19
click at [1219, 128] on img at bounding box center [1211, 111] width 65 height 65
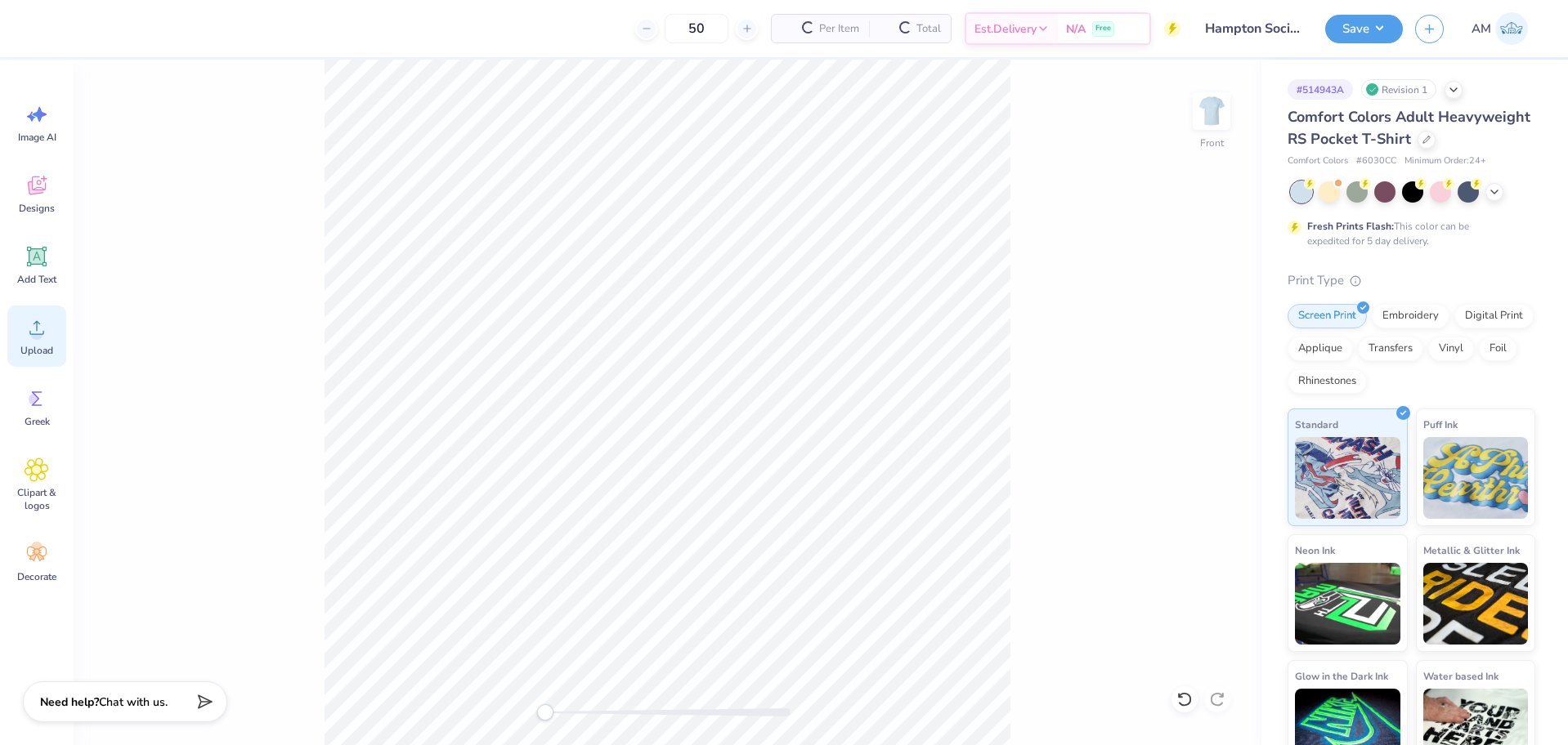
click at [40, 322] on icon at bounding box center [37, 328] width 25 height 25
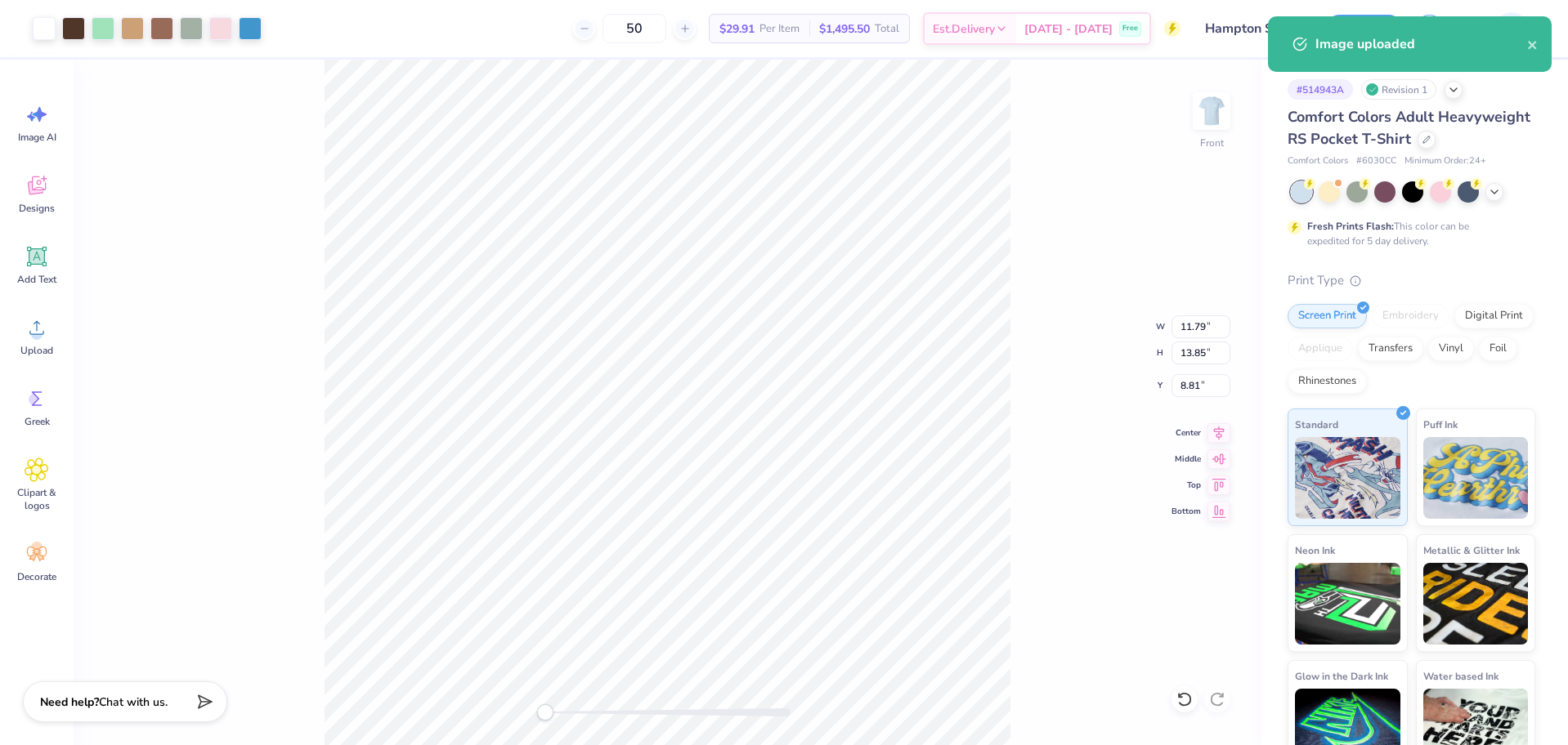
type input "11.79"
type input "13.85"
type input "8.81"
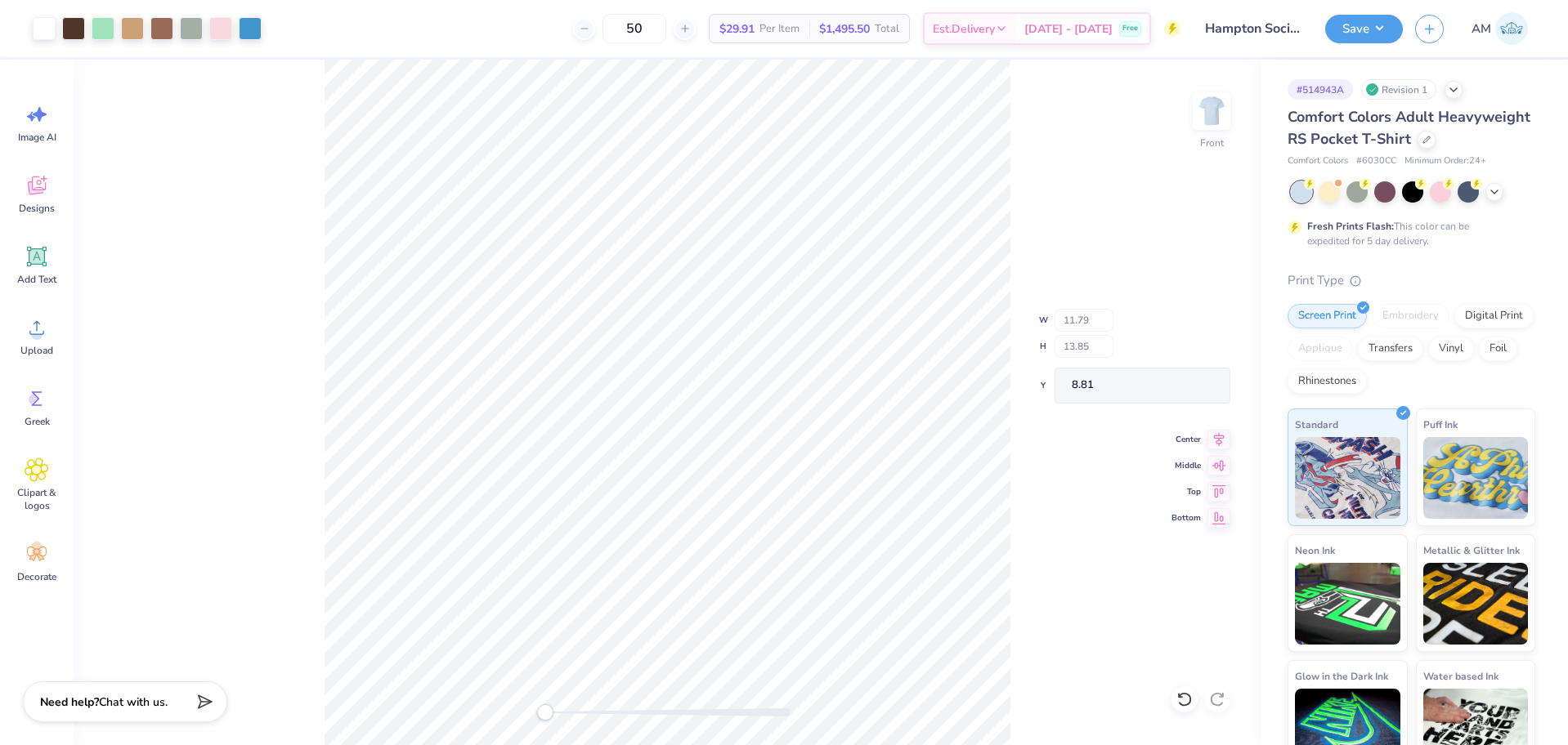
type input "12.04"
type input "14.14"
type input "3.95"
type input "11.98"
type input "14.08"
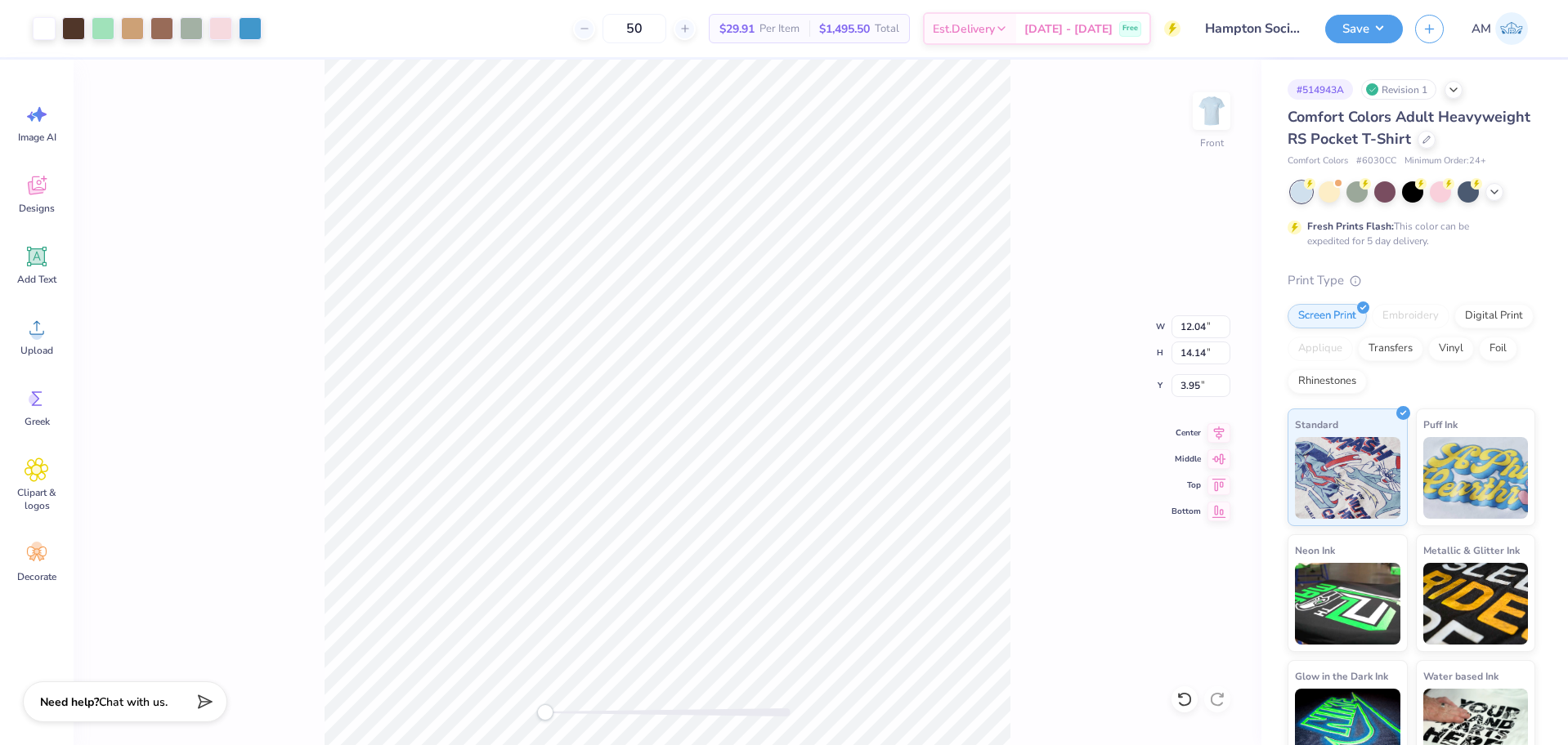
type input "4.01"
type input "12.02"
type input "14.12"
type input "3.97"
type input "11.97"
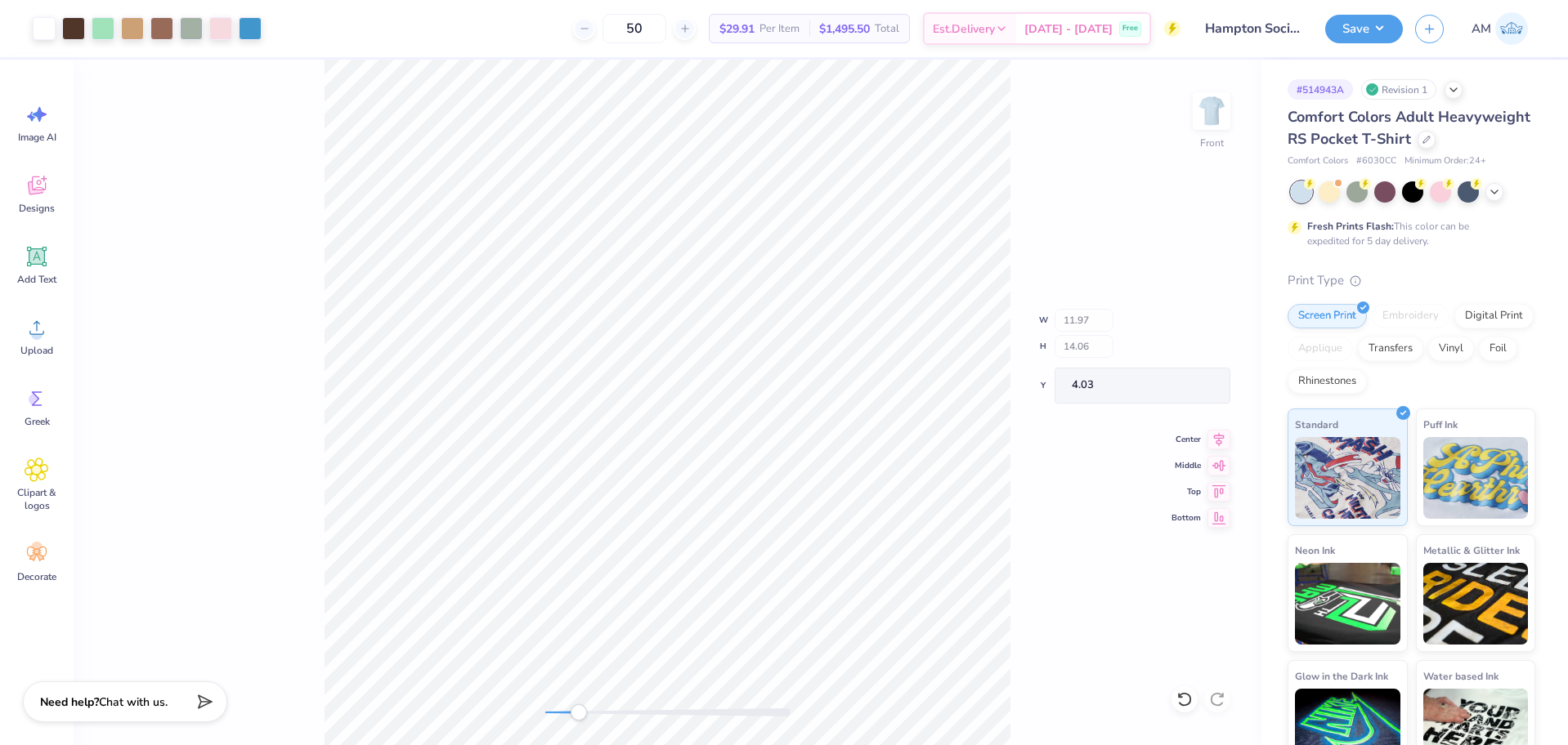
type input "14.06"
type input "4.03"
type input "12.04"
type input "14.14"
type input "3.95"
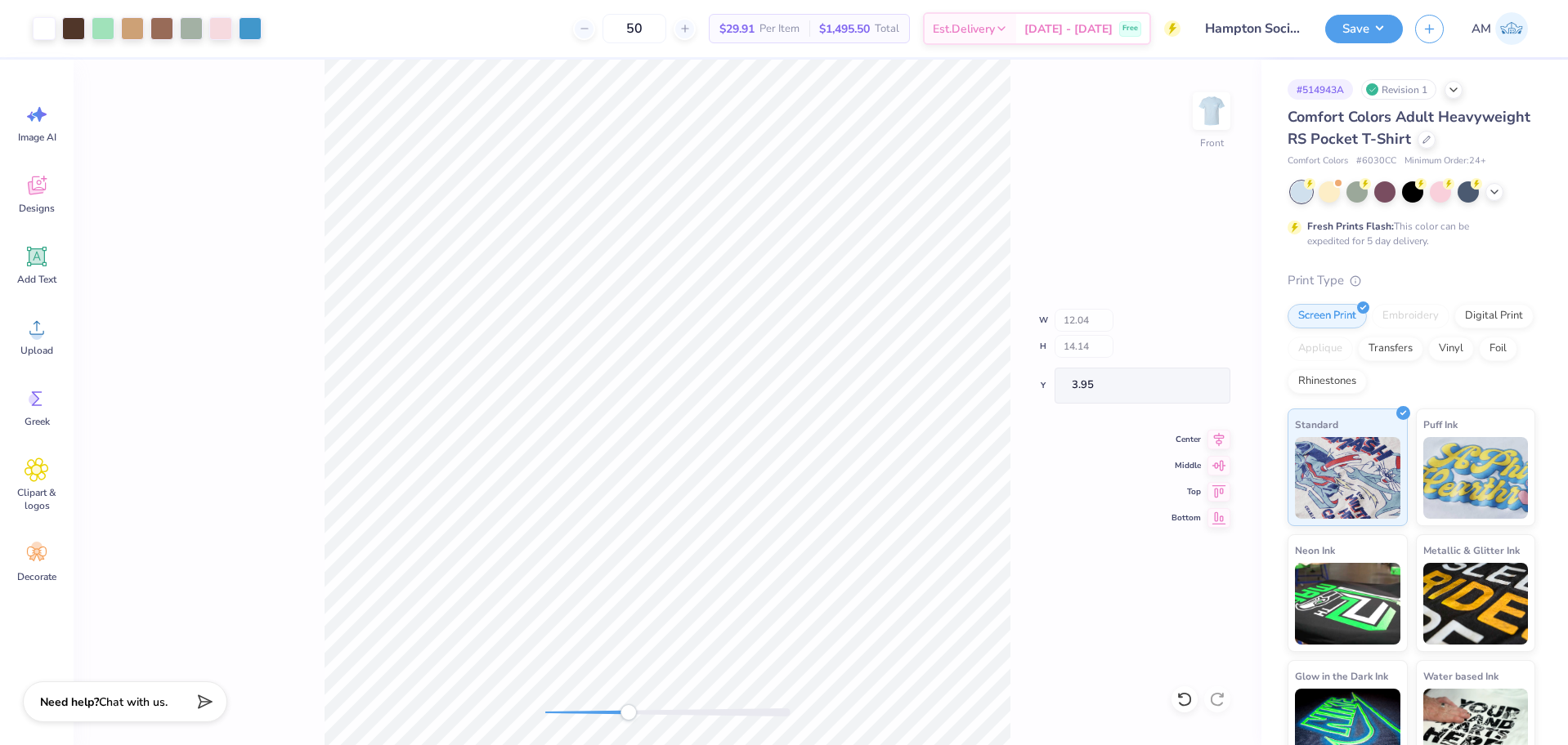
type input "11.99"
type input "14.09"
type input "4.00"
type input "12.00"
type input "3.99"
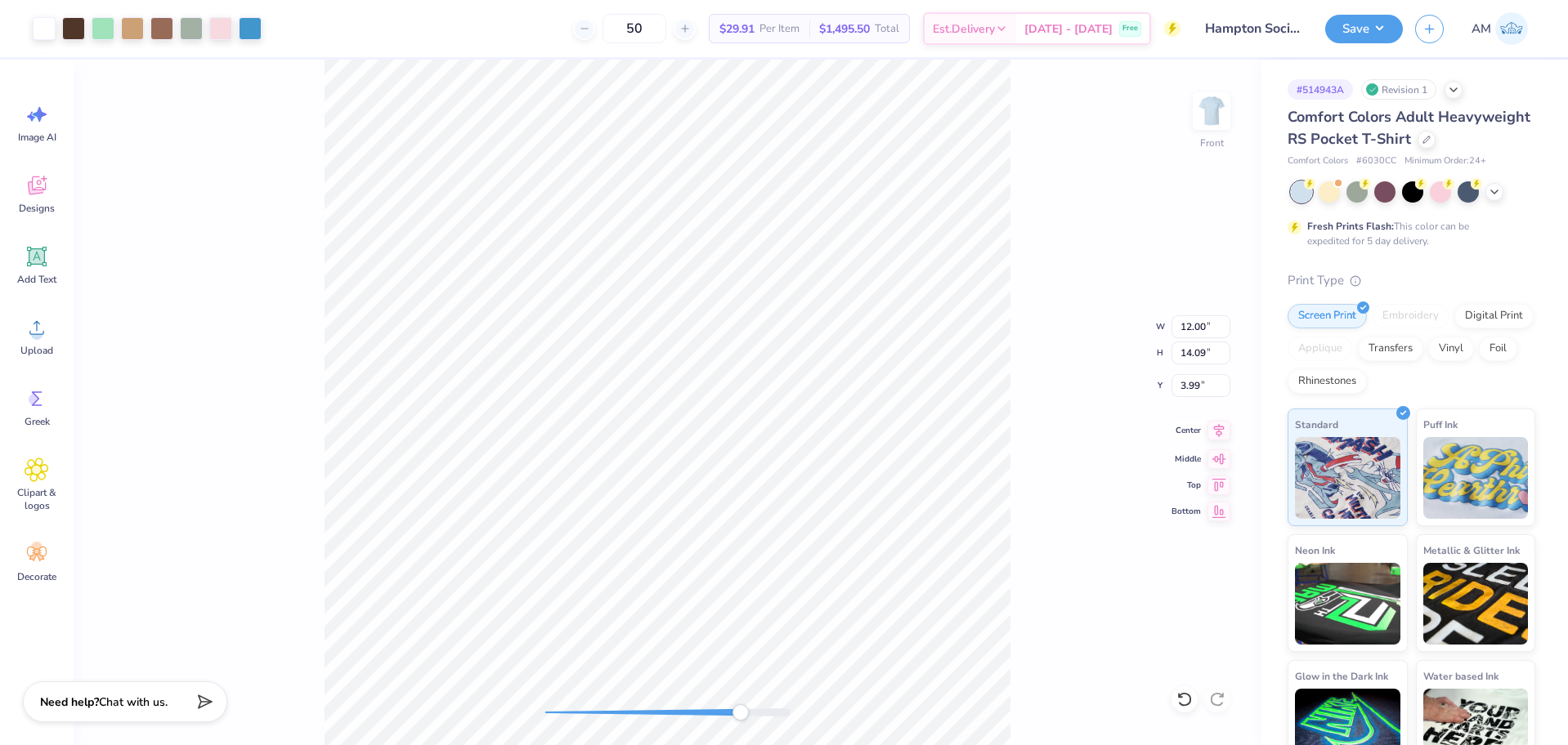
click at [1219, 439] on icon at bounding box center [1219, 430] width 23 height 19
click at [1189, 390] on input "3.99" at bounding box center [1201, 385] width 59 height 23
type input "3"
click at [470, 705] on div "Front W 12.00 12.00 " H 14.09 14.09 " Y 3 3 " Center Middle Top Bottom" at bounding box center [667, 402] width 1188 height 685
drag, startPoint x: 740, startPoint y: 714, endPoint x: 357, endPoint y: 41, distance: 774.4
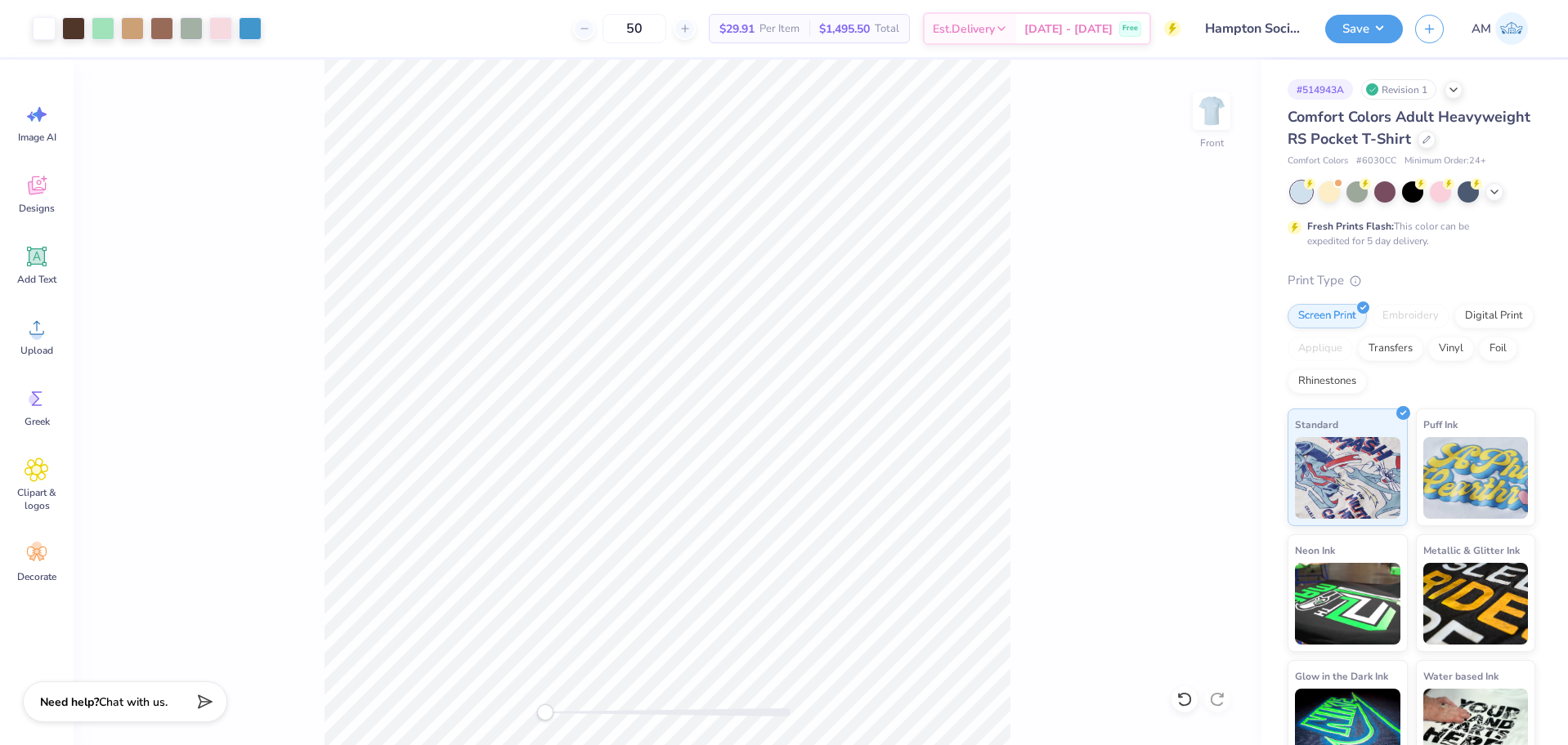
click at [357, 41] on div "Art colors 50 $29.91 Per Item $1,495.50 Total Est. Delivery Sep 22 - 25 Free De…" at bounding box center [784, 372] width 1568 height 745
click at [1380, 37] on button "Save" at bounding box center [1364, 26] width 78 height 28
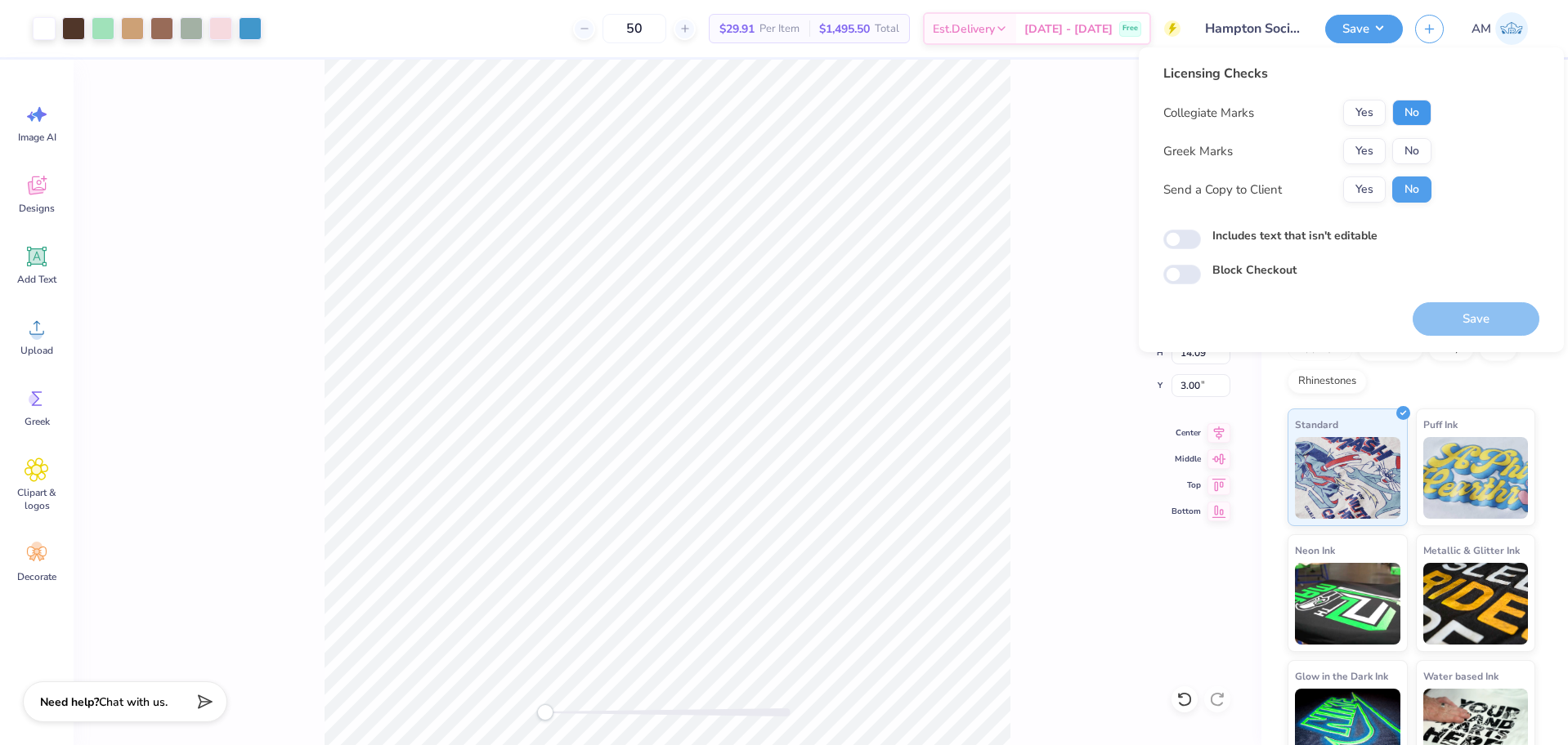
click at [1419, 117] on button "No" at bounding box center [1412, 113] width 39 height 27
click at [1356, 194] on button "Yes" at bounding box center [1364, 189] width 42 height 27
click at [1193, 240] on input "Includes text that isn't editable" at bounding box center [1182, 239] width 38 height 19
checkbox input "true"
click at [1365, 151] on button "Yes" at bounding box center [1364, 151] width 42 height 27
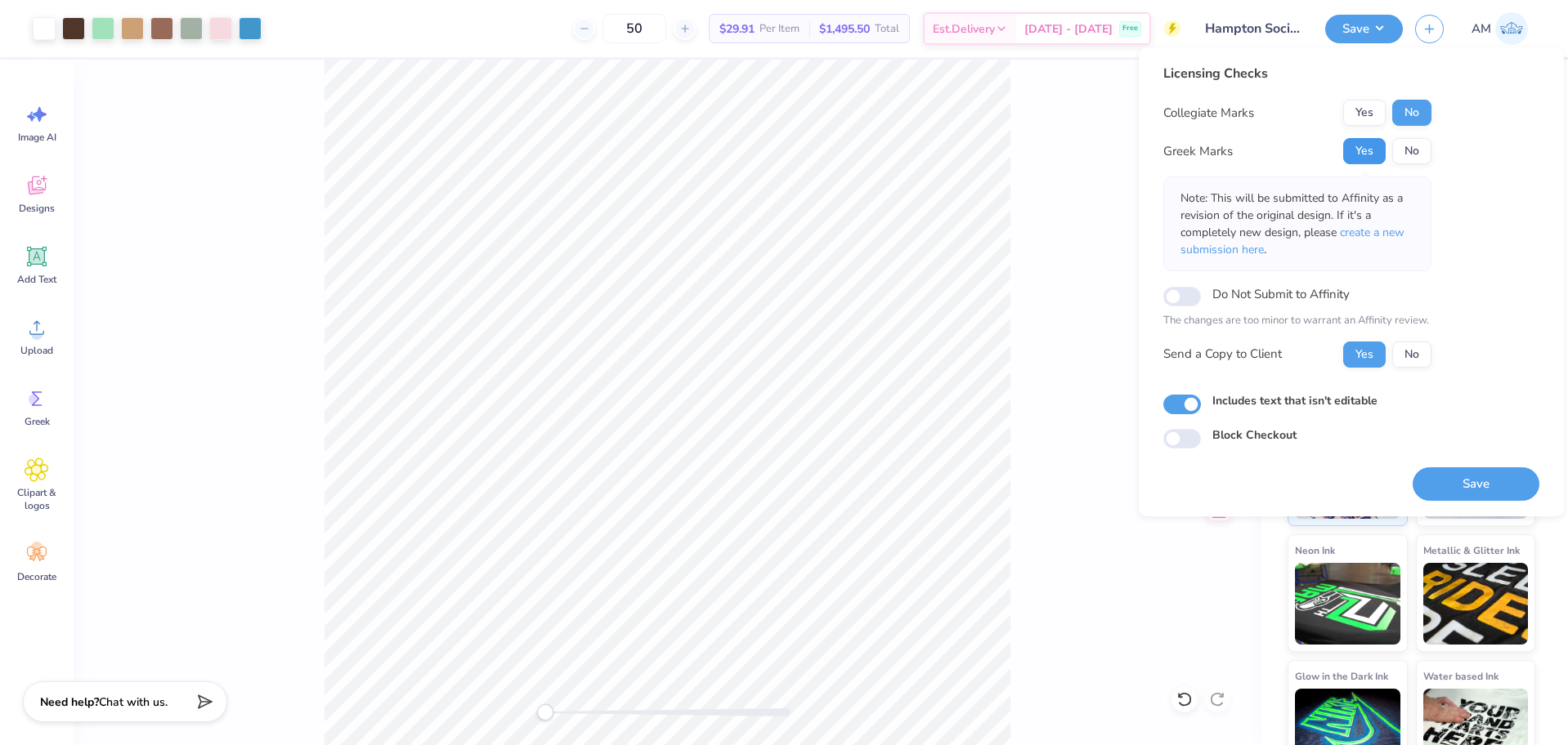
click at [1358, 148] on button "Yes" at bounding box center [1364, 151] width 42 height 27
click at [1399, 109] on button "No" at bounding box center [1412, 113] width 39 height 27
click at [1356, 354] on button "Yes" at bounding box center [1364, 354] width 42 height 27
click at [1452, 483] on button "Save" at bounding box center [1476, 486] width 127 height 34
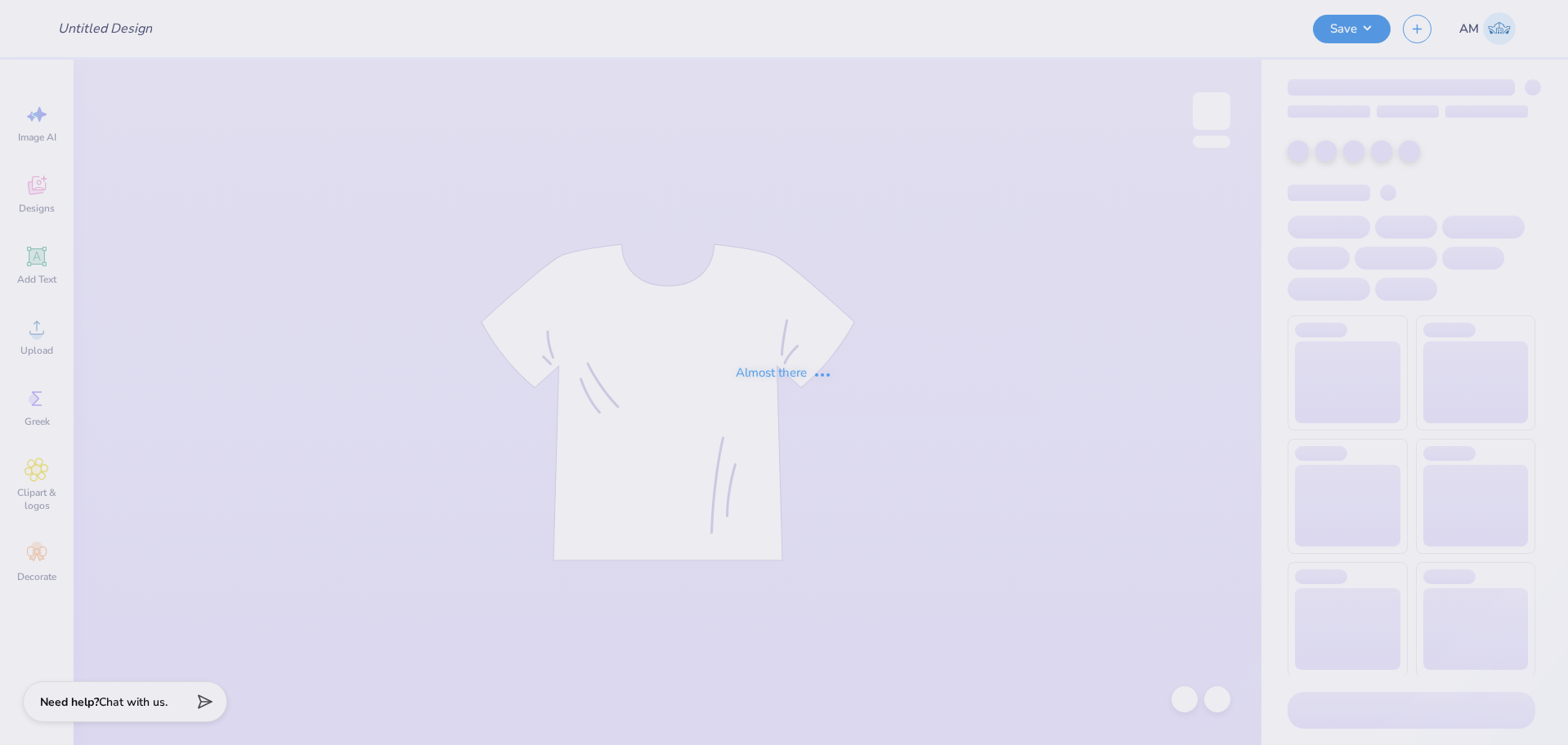
type input "UNL Delta Upsilon Parents Weekend Shirts 2025"
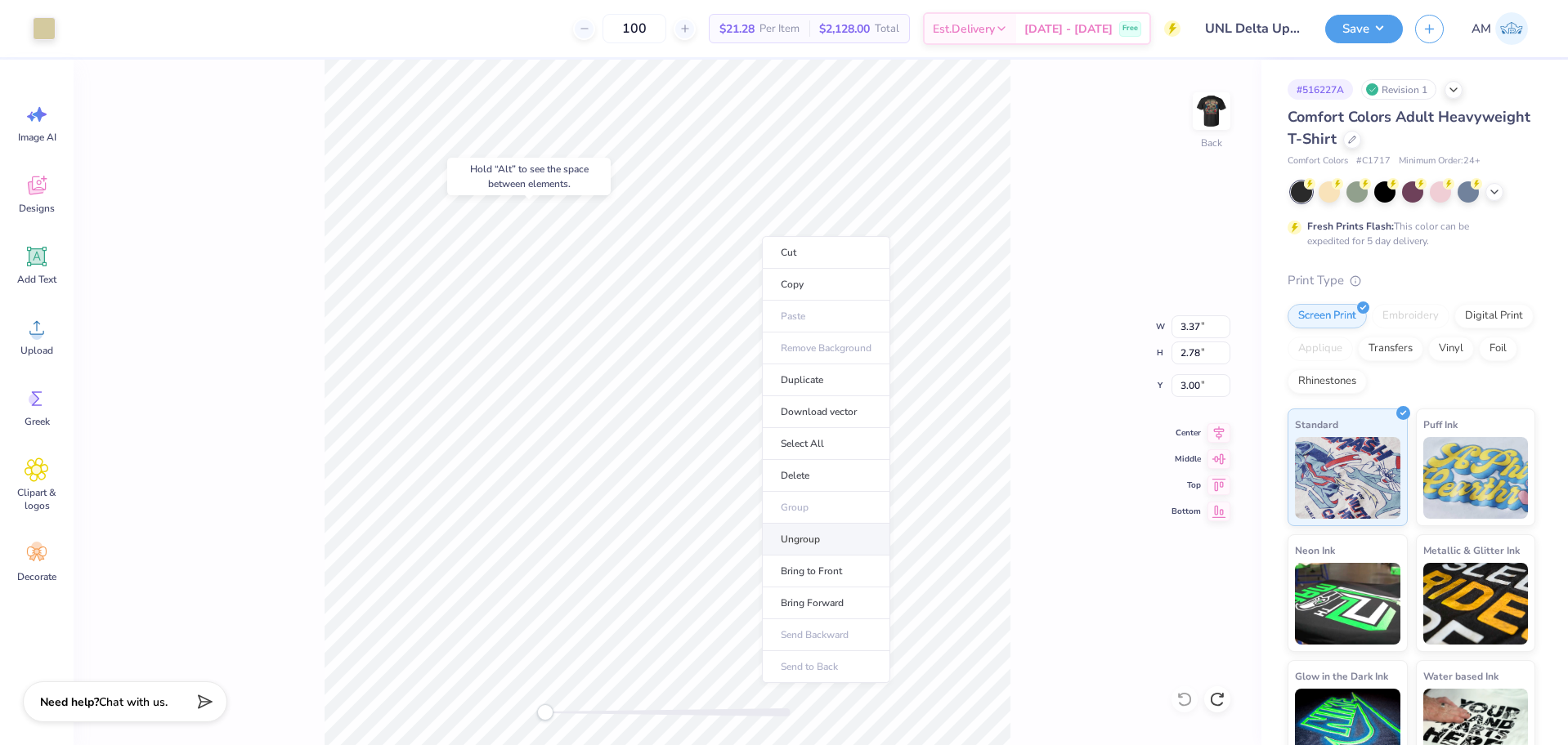
click at [798, 532] on li "Ungroup" at bounding box center [826, 539] width 129 height 32
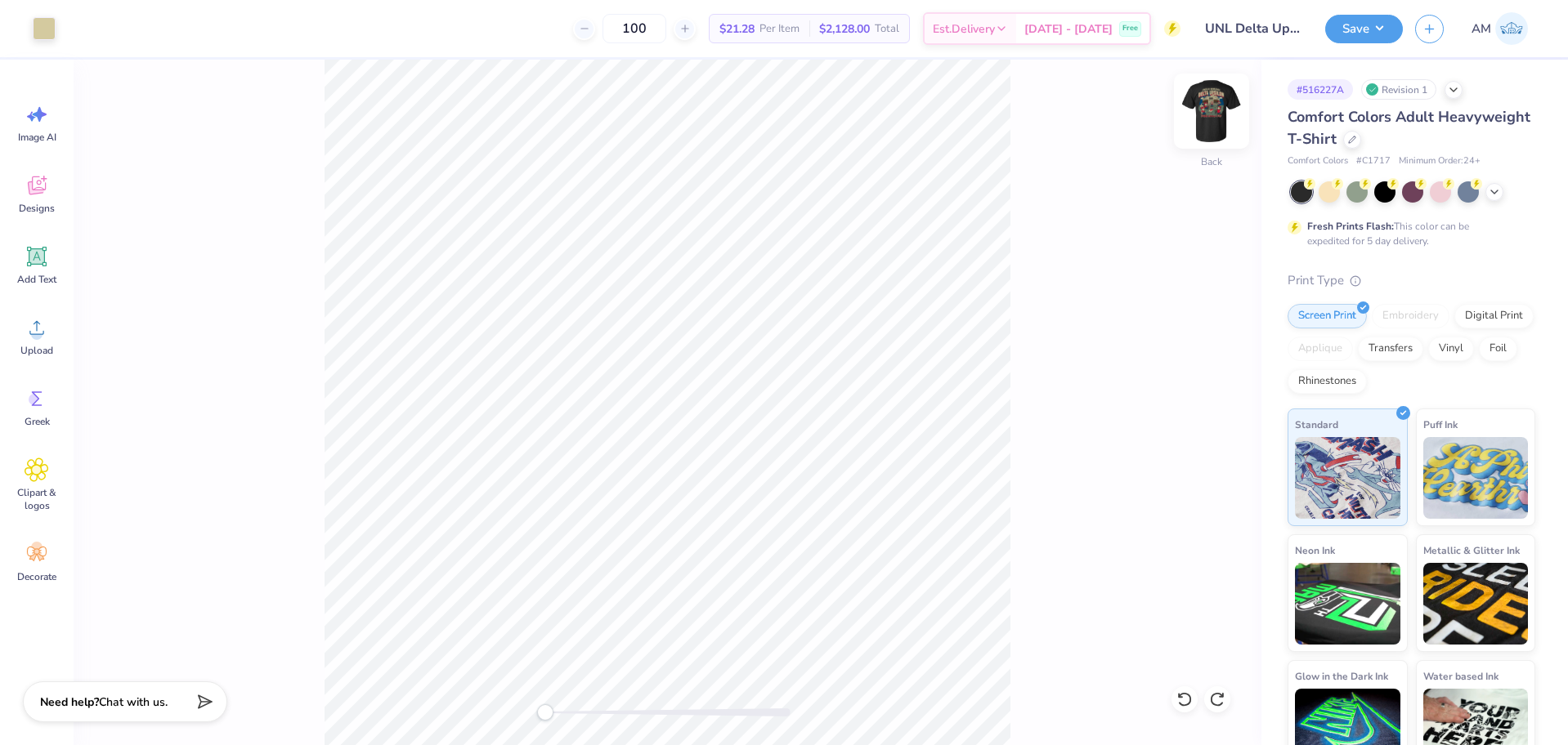
click at [1228, 94] on img at bounding box center [1211, 111] width 65 height 65
